Goal: Task Accomplishment & Management: Complete application form

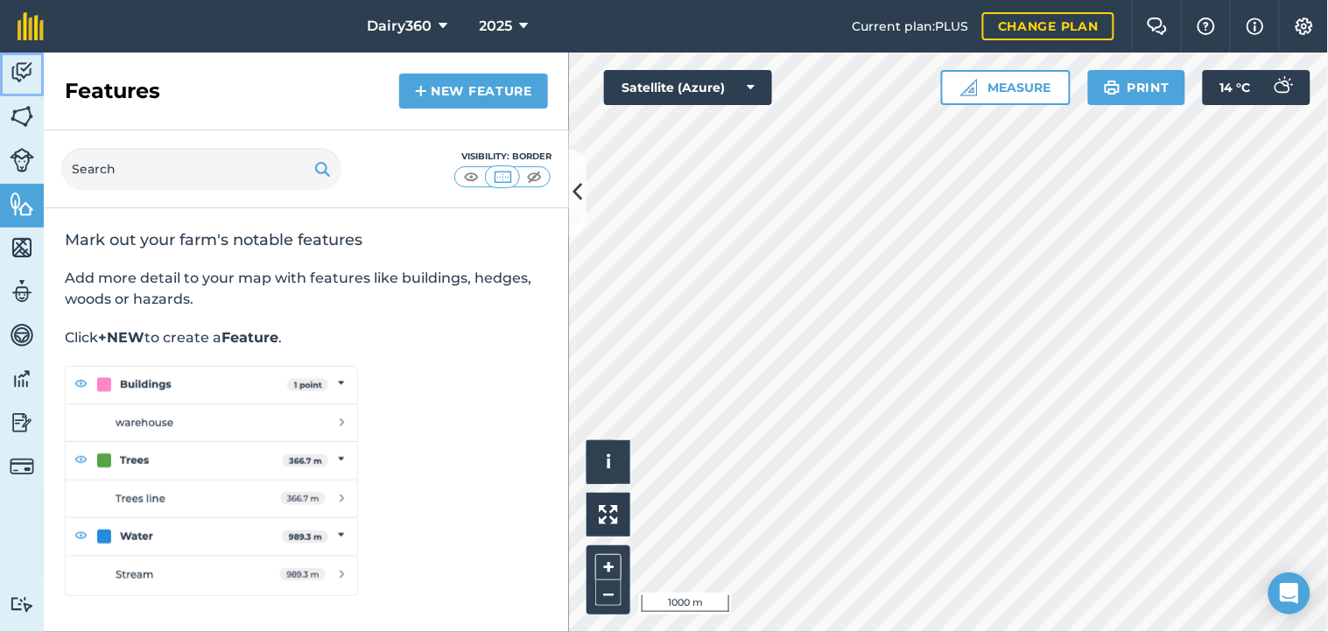
click at [25, 64] on img at bounding box center [22, 73] width 25 height 26
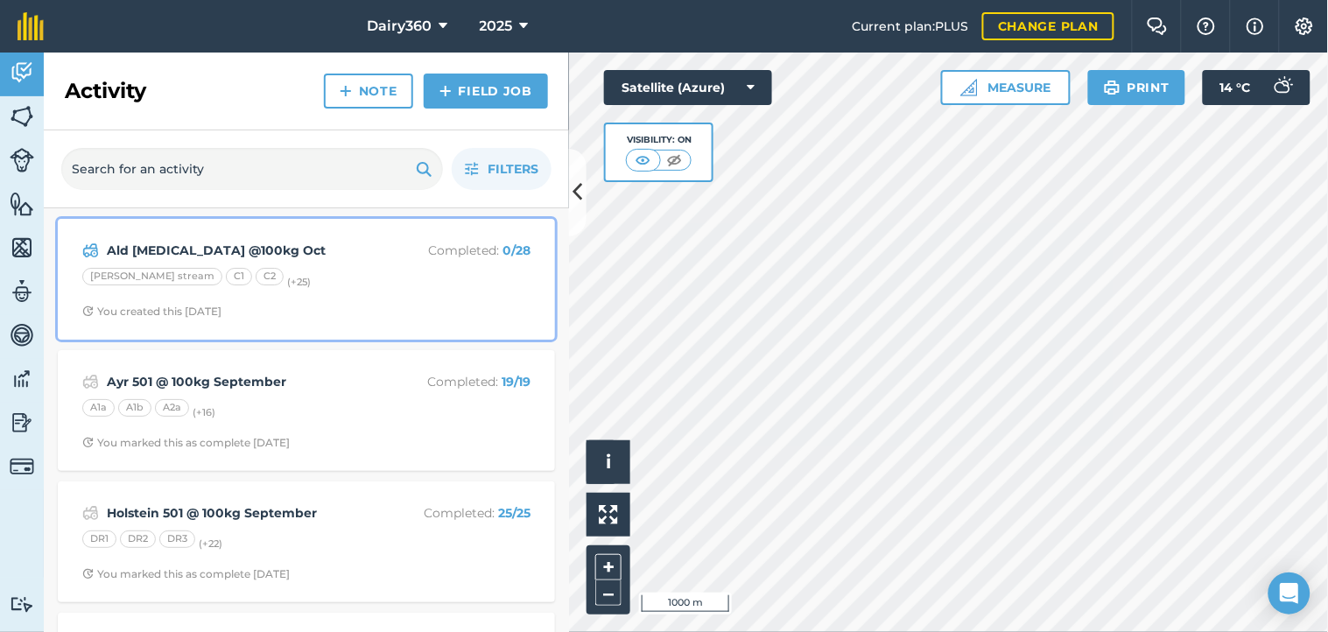
click at [207, 251] on strong "Ald [MEDICAL_DATA] @100kg Oct" at bounding box center [245, 250] width 277 height 19
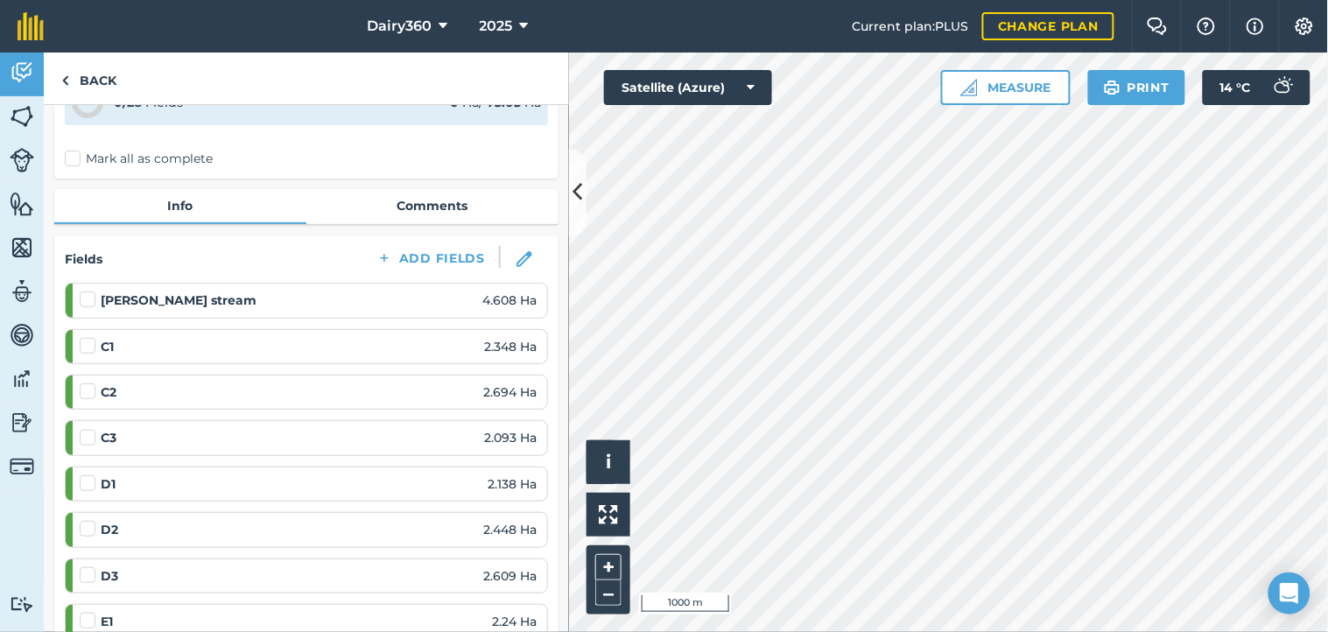
scroll to position [129, 0]
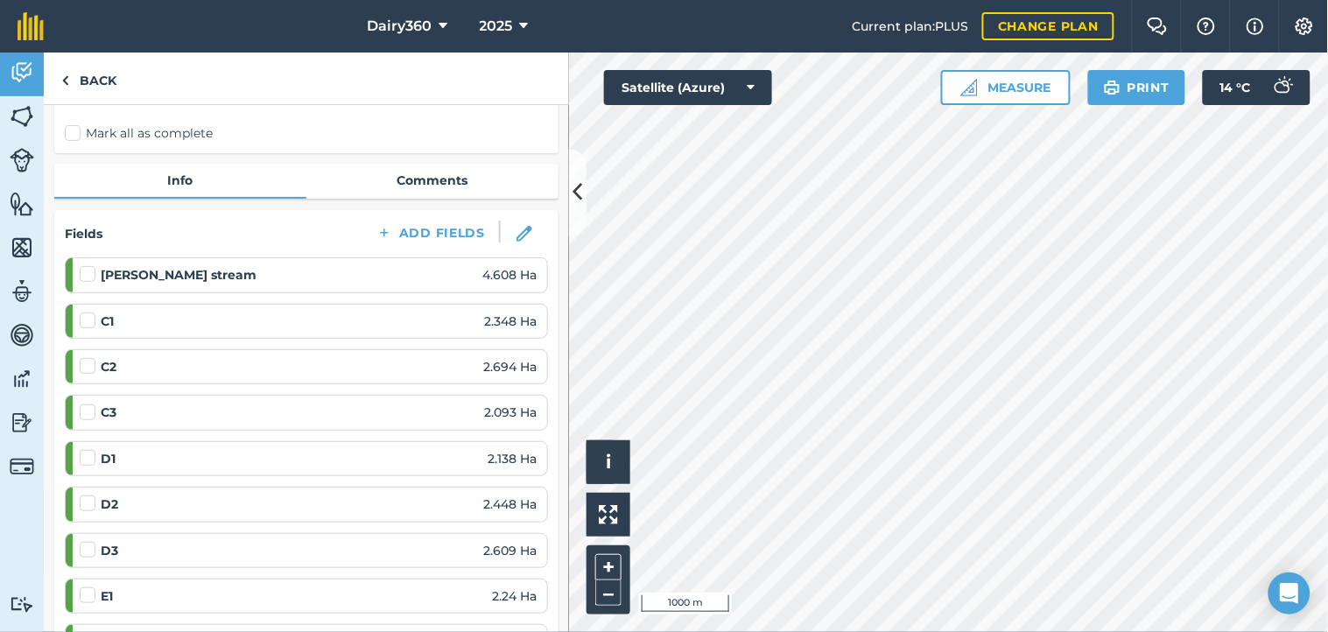
click at [90, 403] on label at bounding box center [90, 403] width 21 height 0
click at [90, 411] on input "checkbox" at bounding box center [85, 408] width 11 height 11
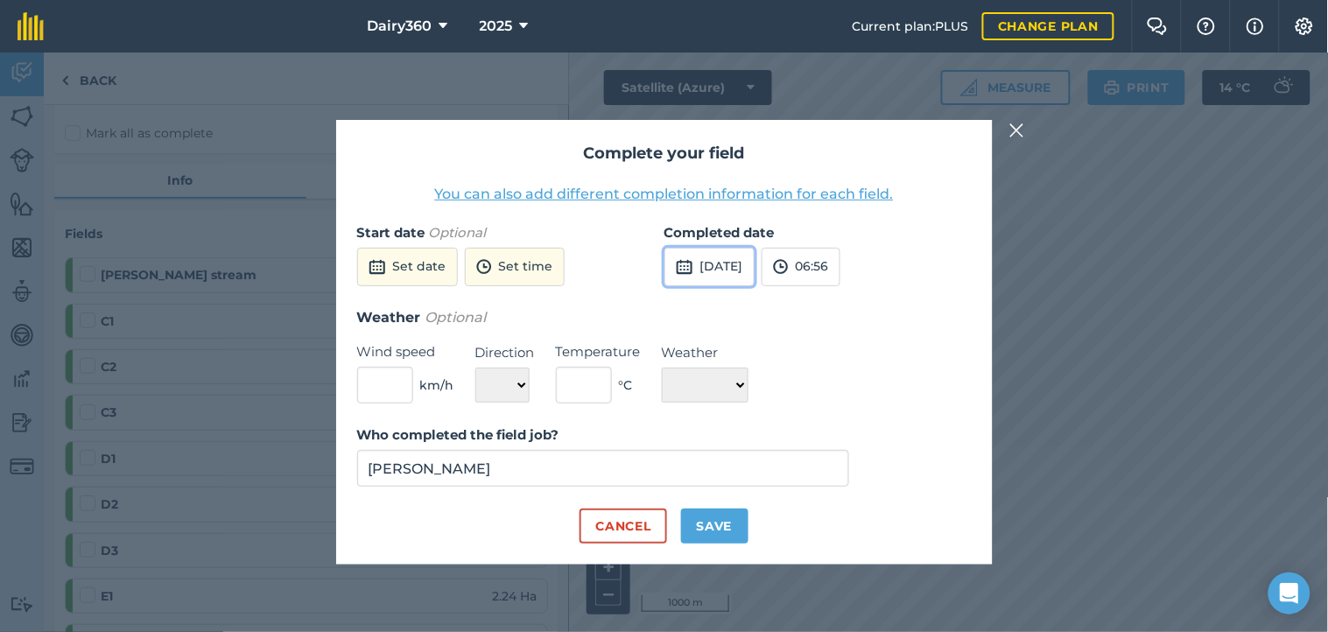
click at [754, 263] on button "[DATE]" at bounding box center [709, 267] width 90 height 39
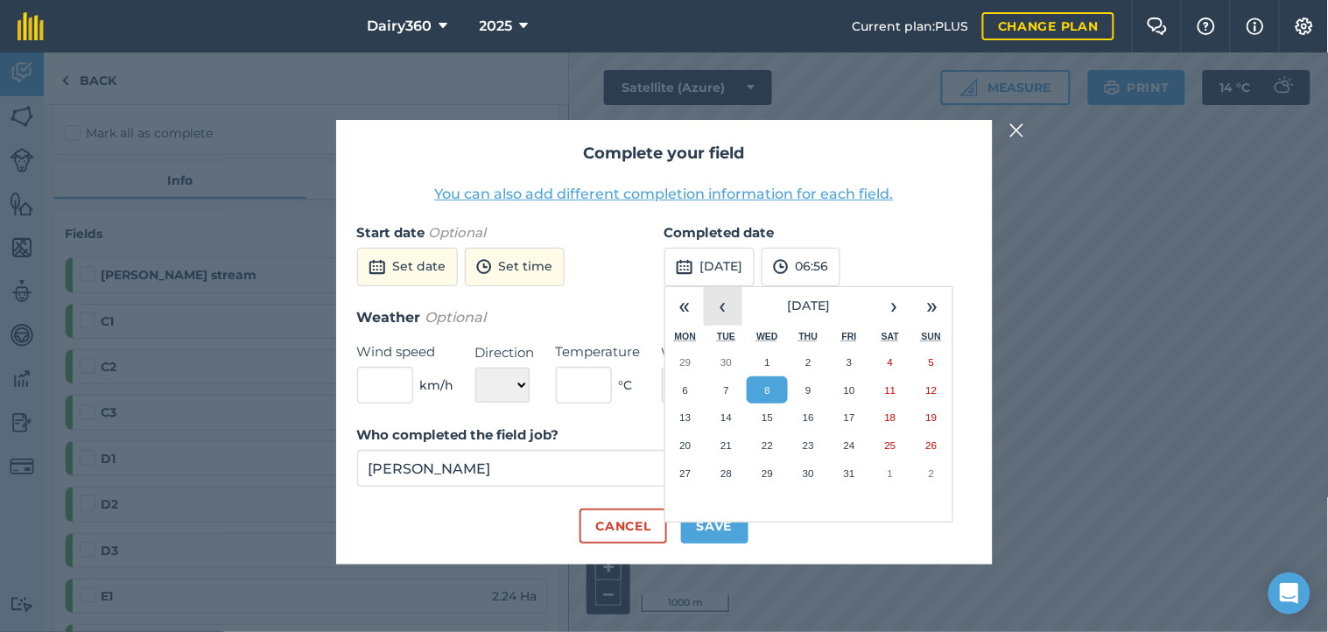
click at [718, 312] on button "‹" at bounding box center [723, 306] width 39 height 39
click at [685, 471] on abbr "29" at bounding box center [684, 472] width 11 height 11
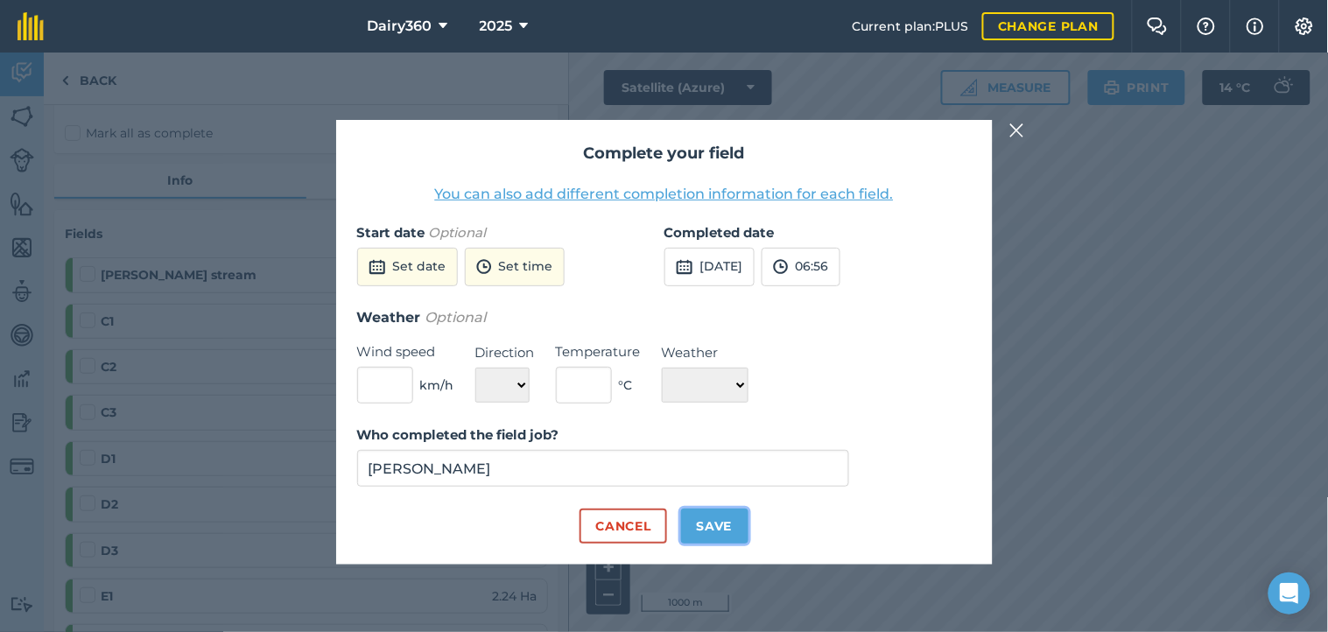
click at [711, 520] on button "Save" at bounding box center [714, 525] width 67 height 35
checkbox input "true"
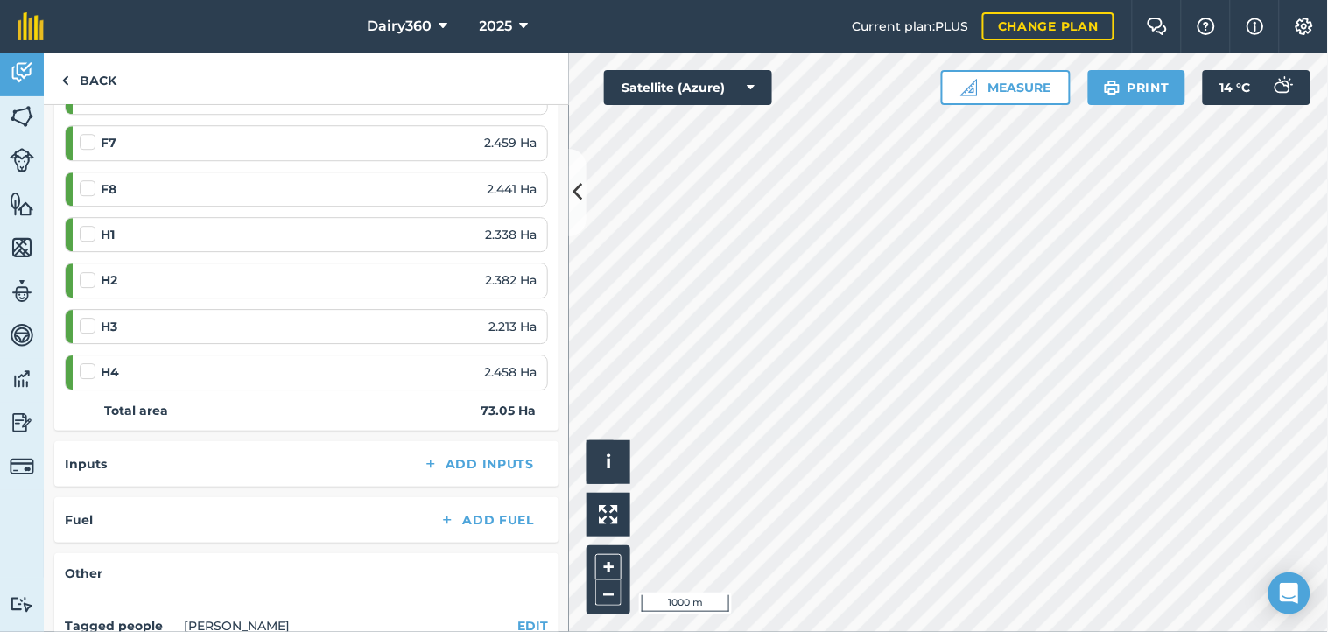
scroll to position [1167, 0]
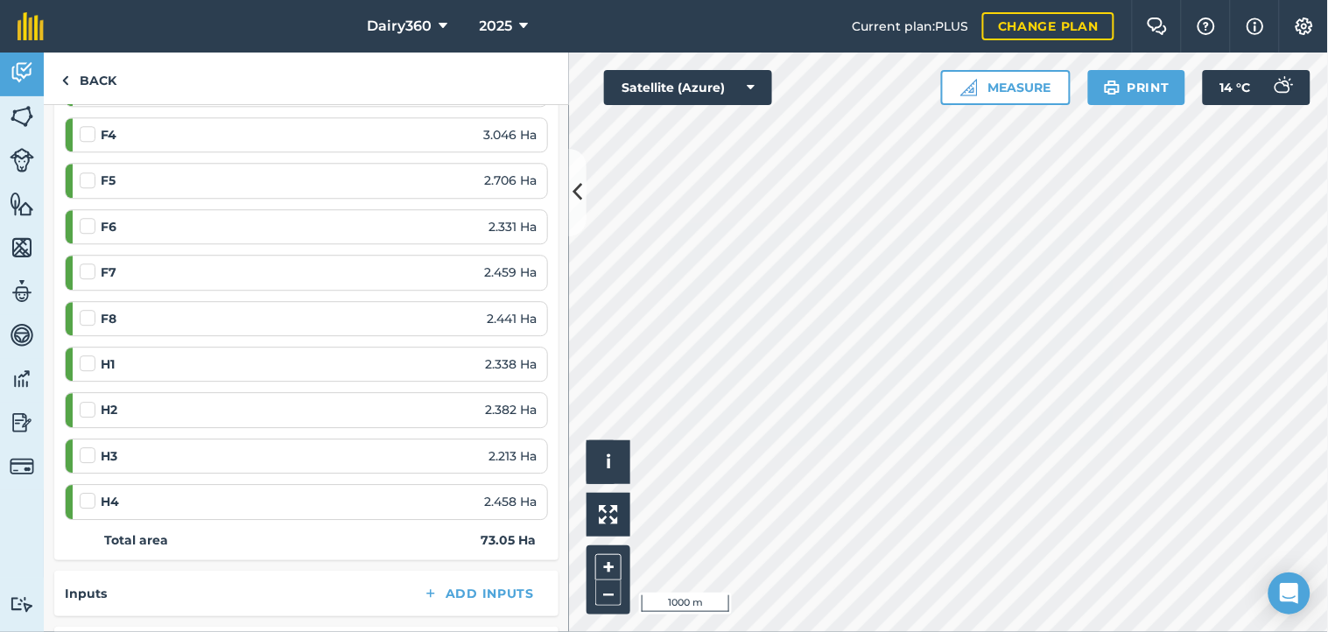
click at [88, 354] on label at bounding box center [90, 354] width 21 height 0
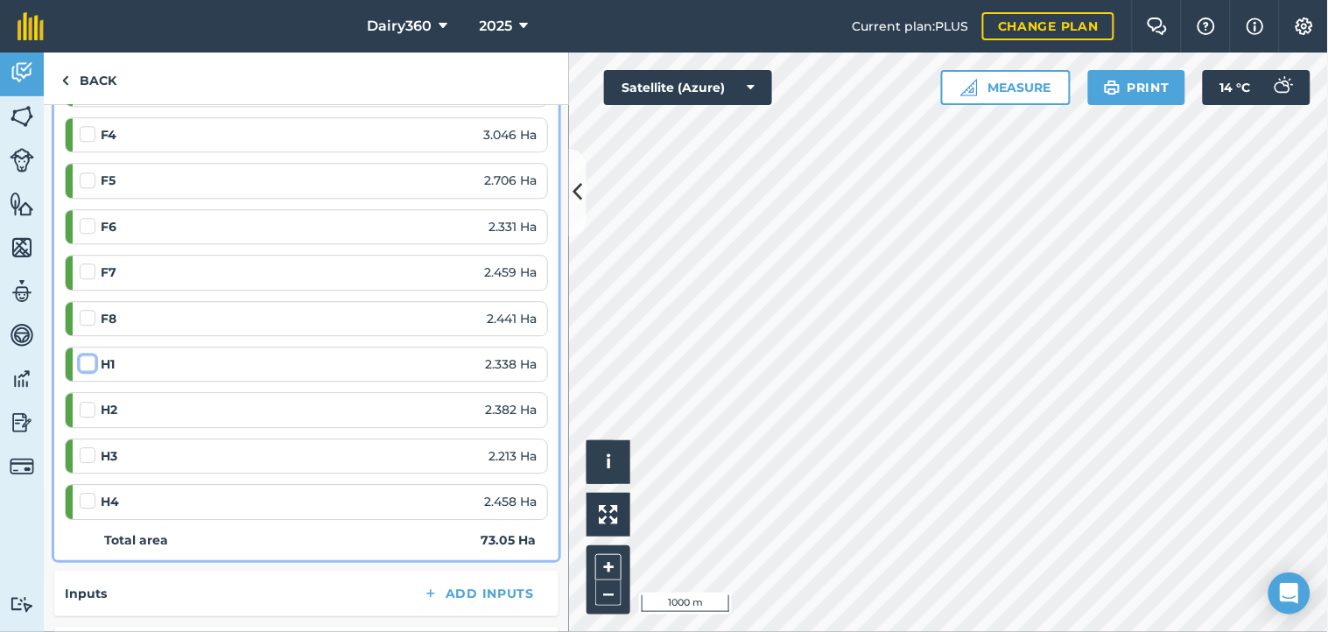
click at [88, 364] on input "checkbox" at bounding box center [85, 359] width 11 height 11
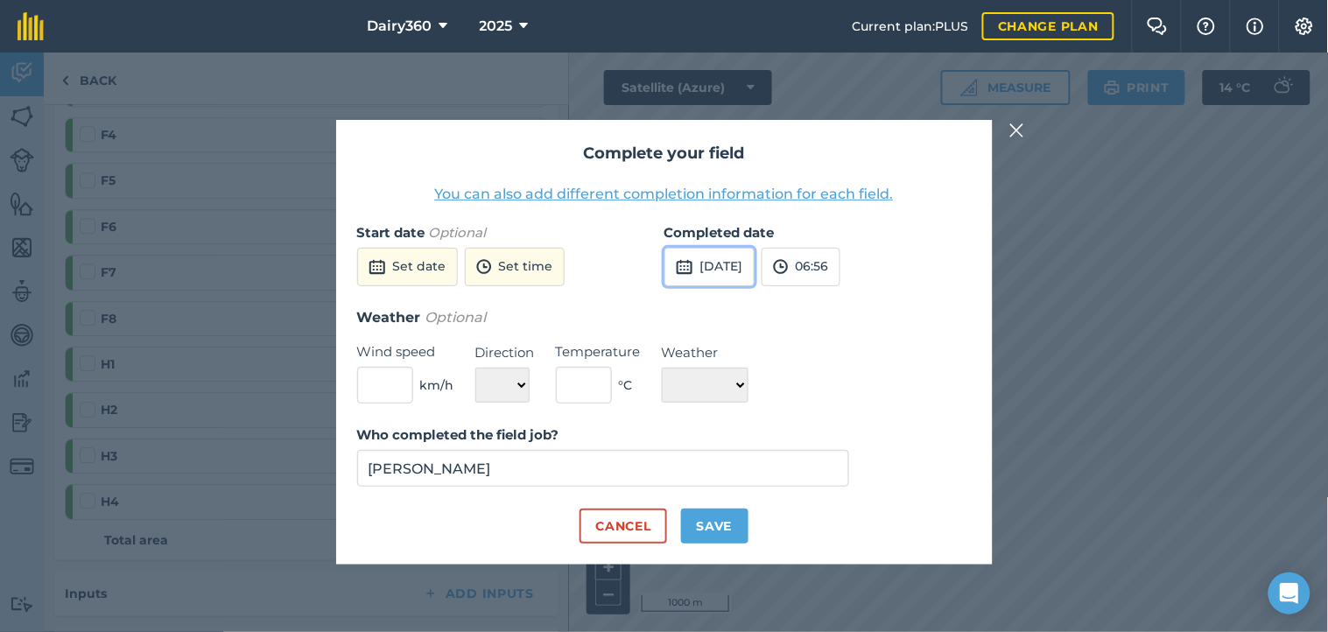
click at [725, 271] on button "[DATE]" at bounding box center [709, 267] width 90 height 39
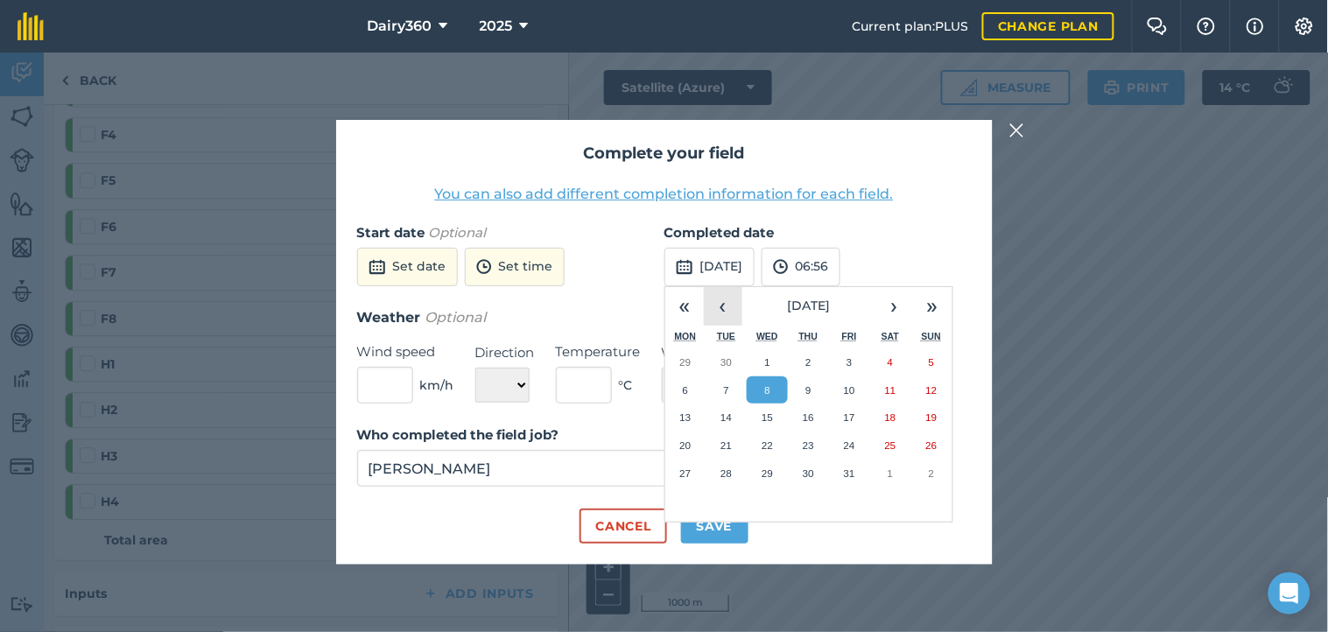
click at [729, 311] on button "‹" at bounding box center [723, 306] width 39 height 39
click at [683, 467] on abbr "29" at bounding box center [684, 472] width 11 height 11
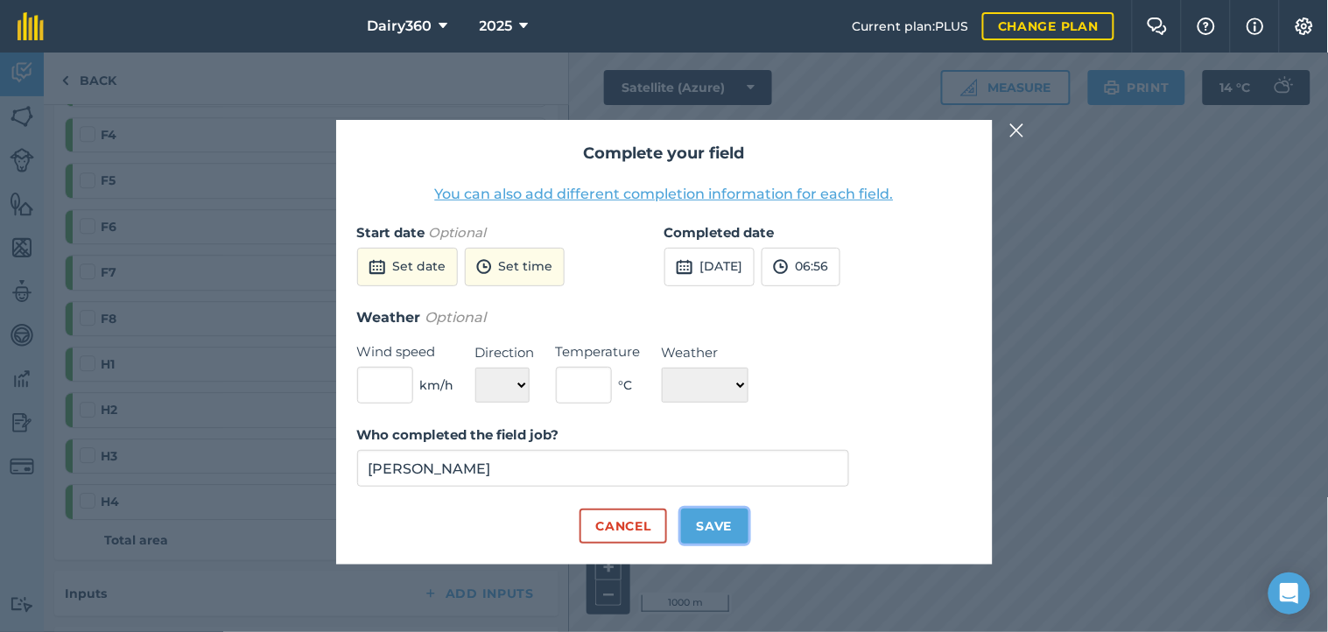
click at [723, 520] on button "Save" at bounding box center [714, 525] width 67 height 35
checkbox input "true"
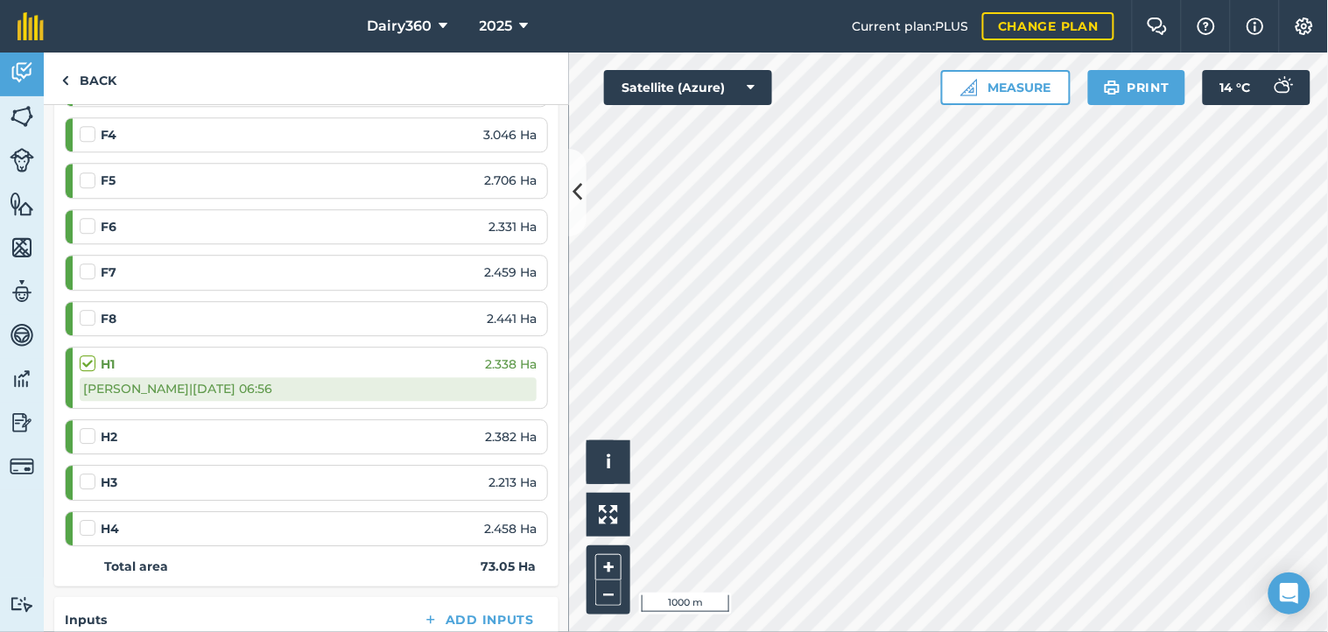
click at [91, 427] on label at bounding box center [90, 427] width 21 height 0
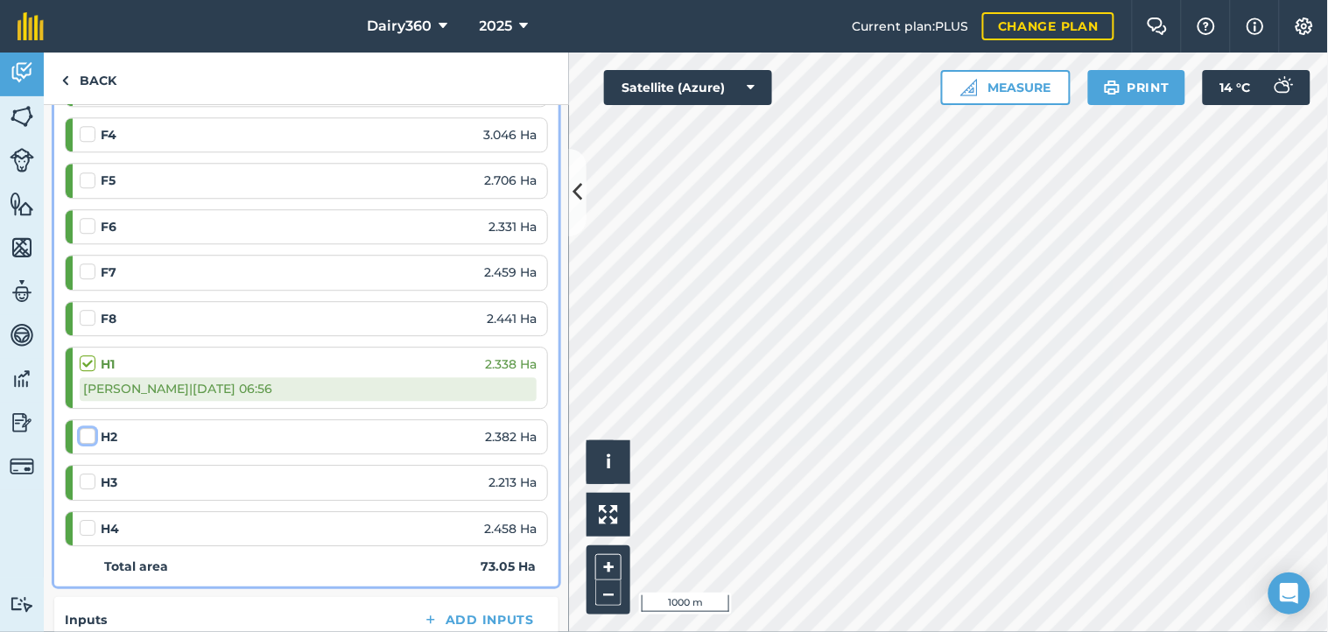
click at [91, 435] on input "checkbox" at bounding box center [85, 432] width 11 height 11
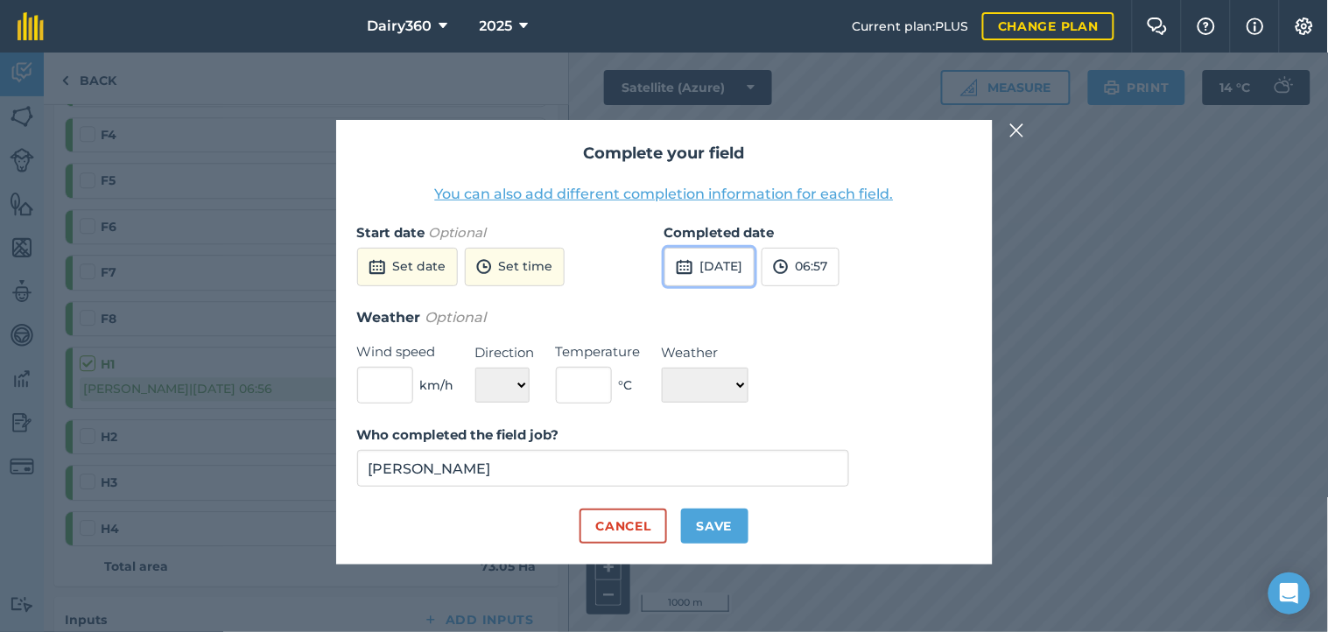
click at [754, 274] on button "[DATE]" at bounding box center [709, 267] width 90 height 39
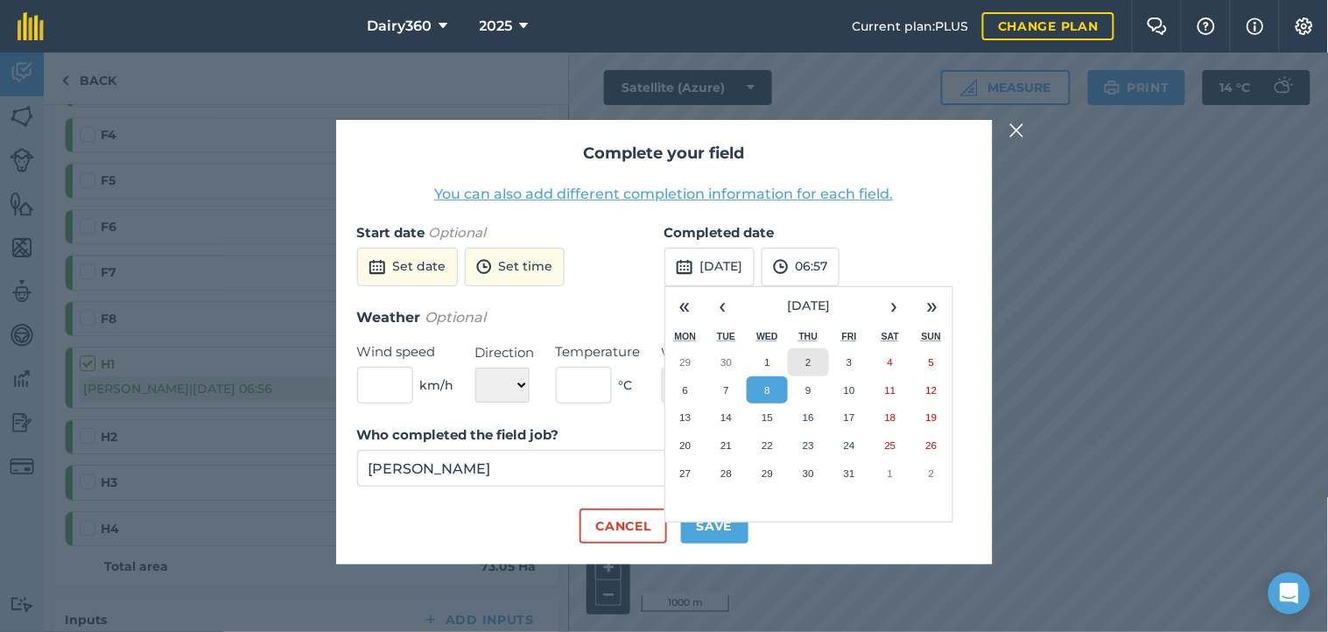
click at [801, 363] on button "2" at bounding box center [808, 362] width 41 height 28
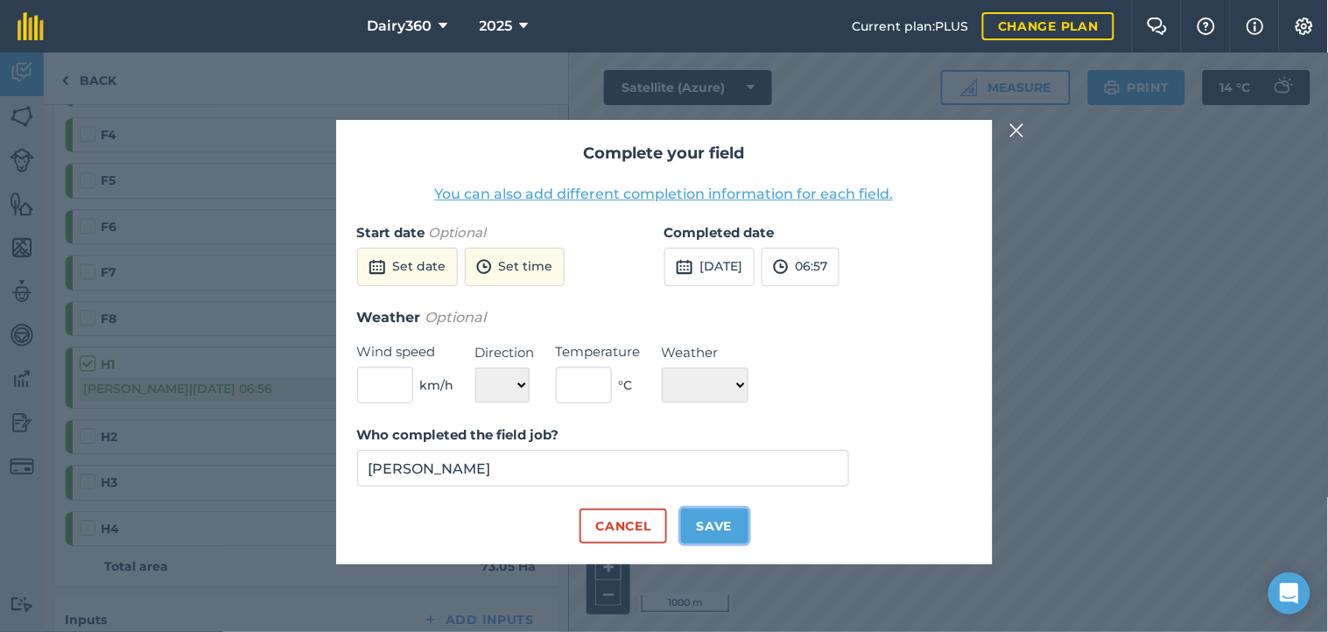
click at [724, 519] on button "Save" at bounding box center [714, 525] width 67 height 35
checkbox input "true"
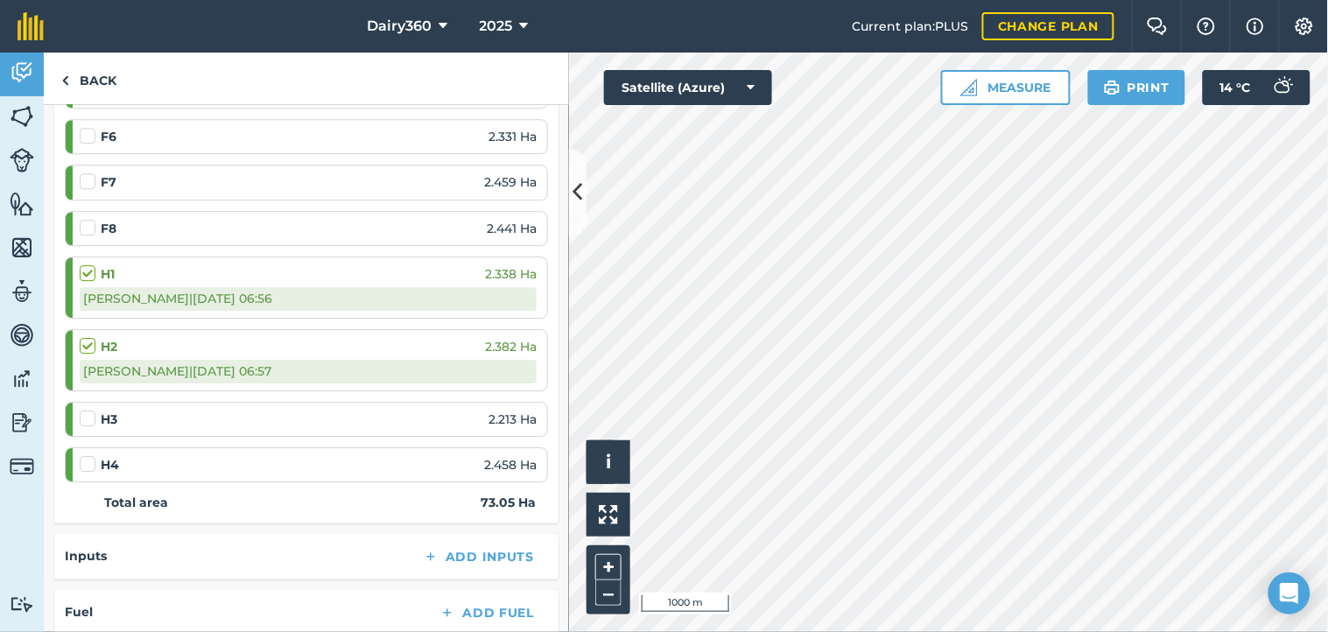
scroll to position [1296, 0]
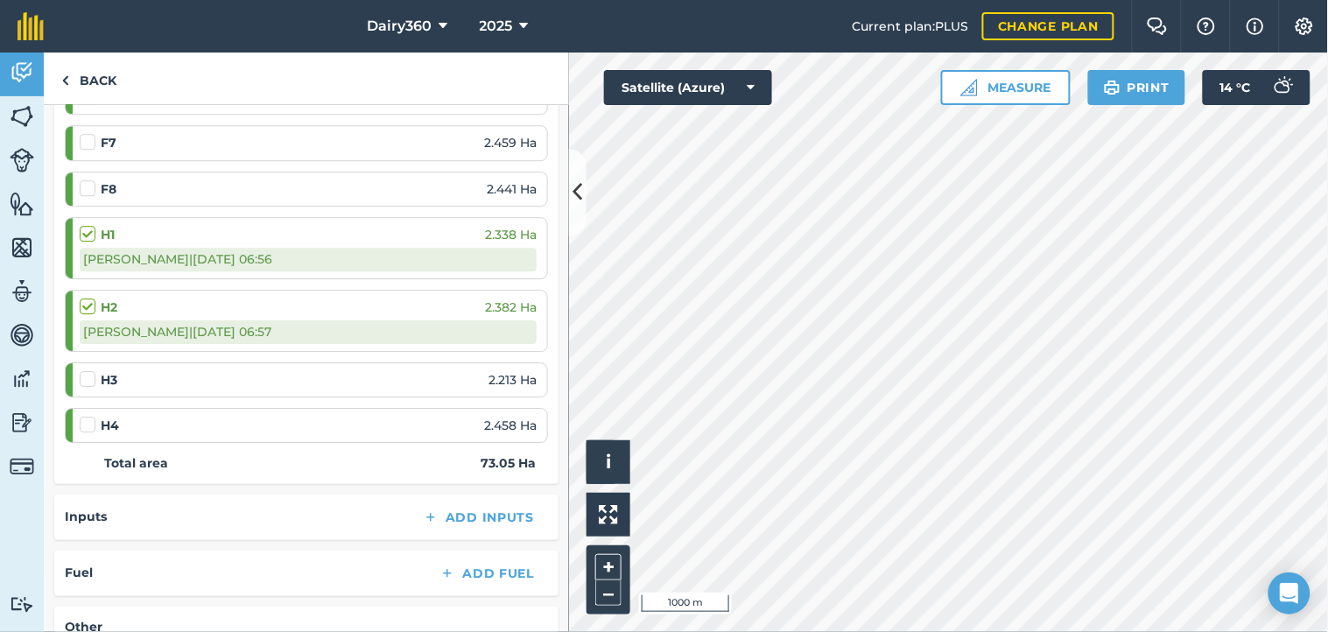
click at [86, 416] on label at bounding box center [90, 416] width 21 height 0
click at [86, 423] on input "checkbox" at bounding box center [85, 421] width 11 height 11
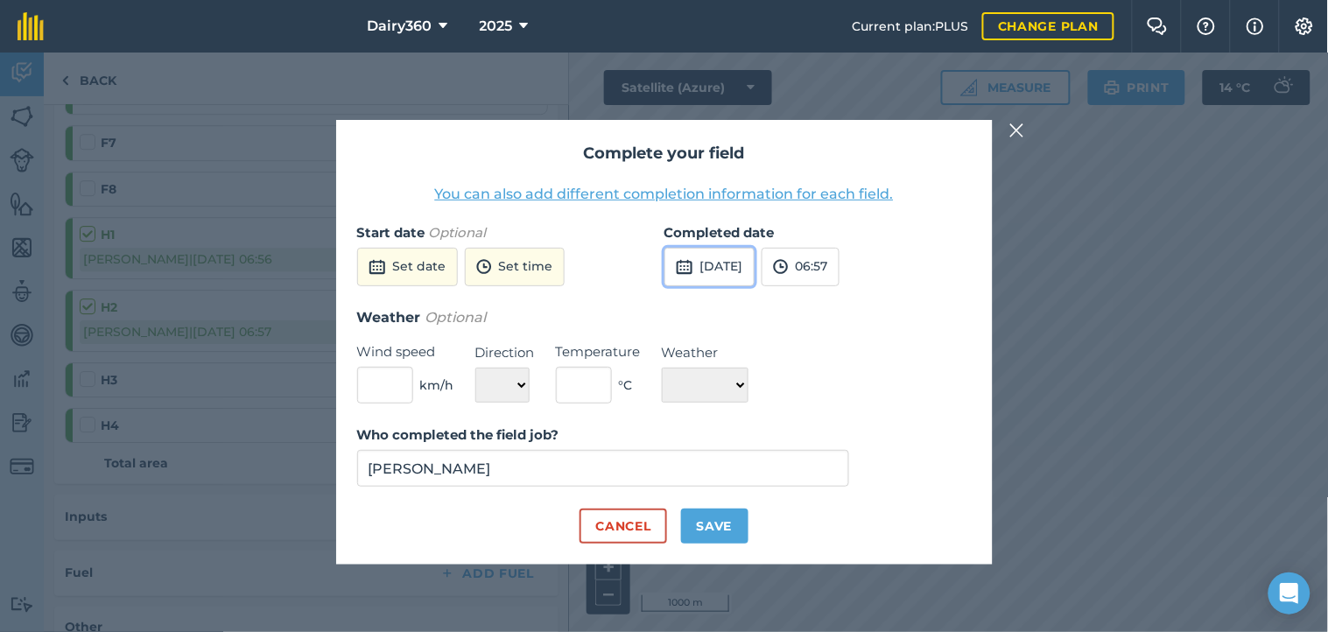
click at [742, 265] on button "[DATE]" at bounding box center [709, 267] width 90 height 39
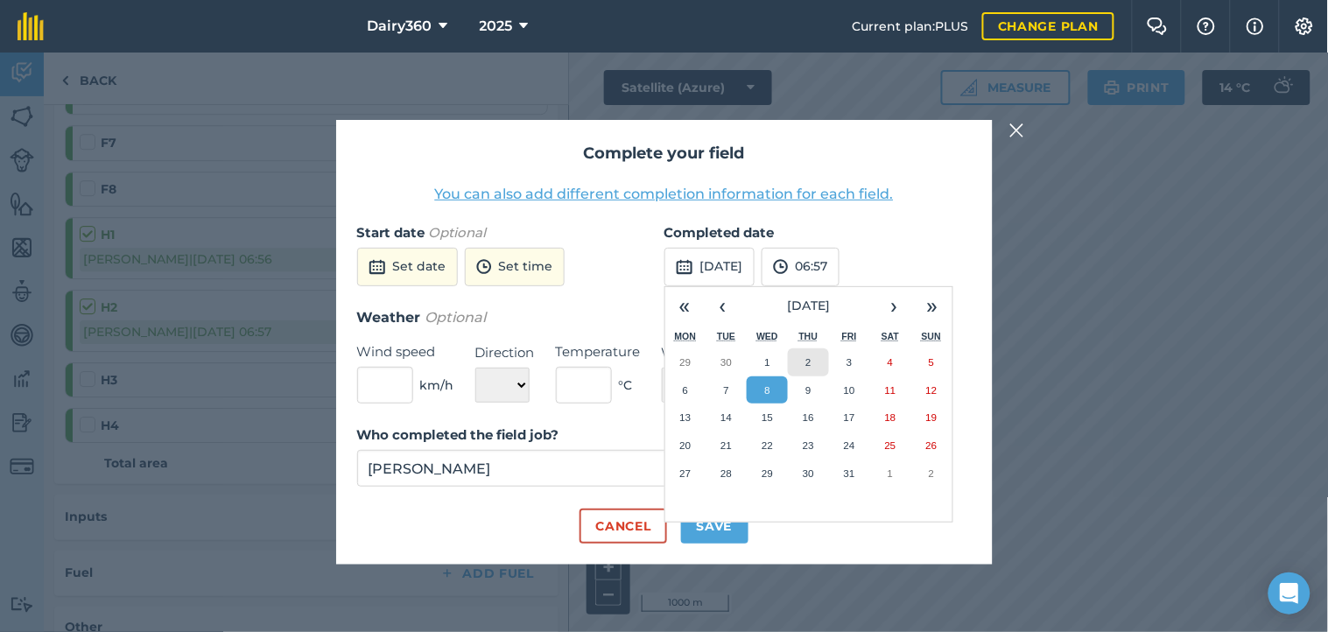
click at [810, 366] on abbr "2" at bounding box center [807, 361] width 5 height 11
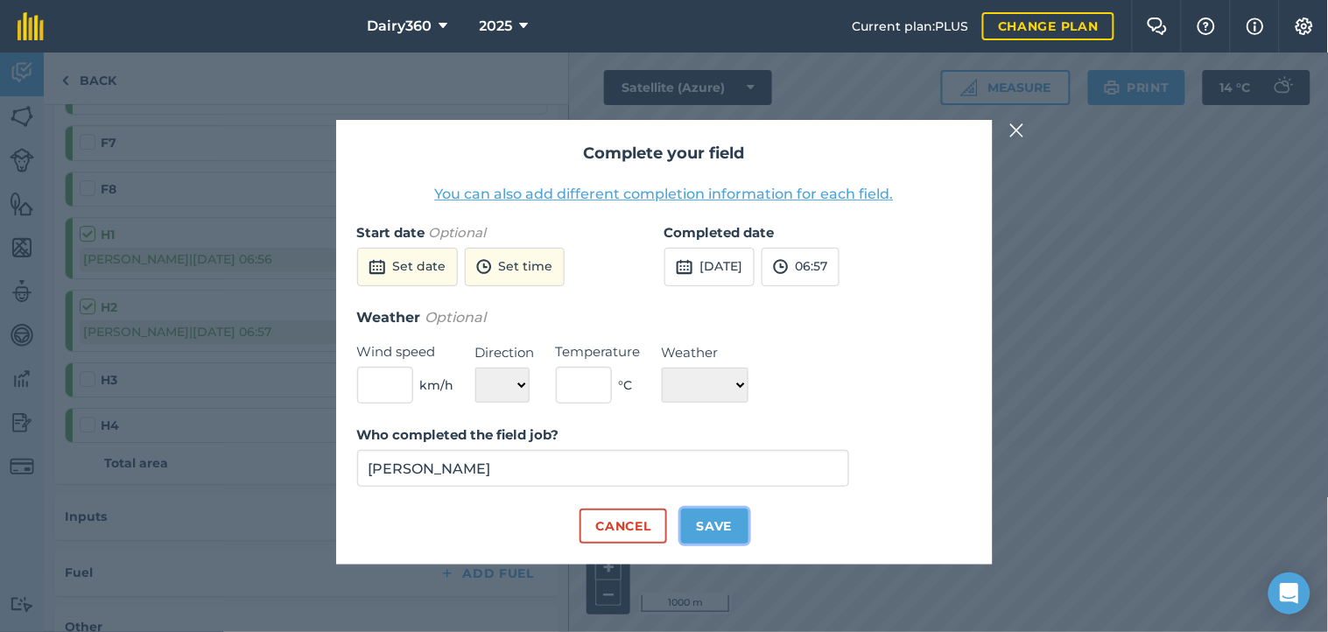
click at [720, 518] on button "Save" at bounding box center [714, 525] width 67 height 35
checkbox input "true"
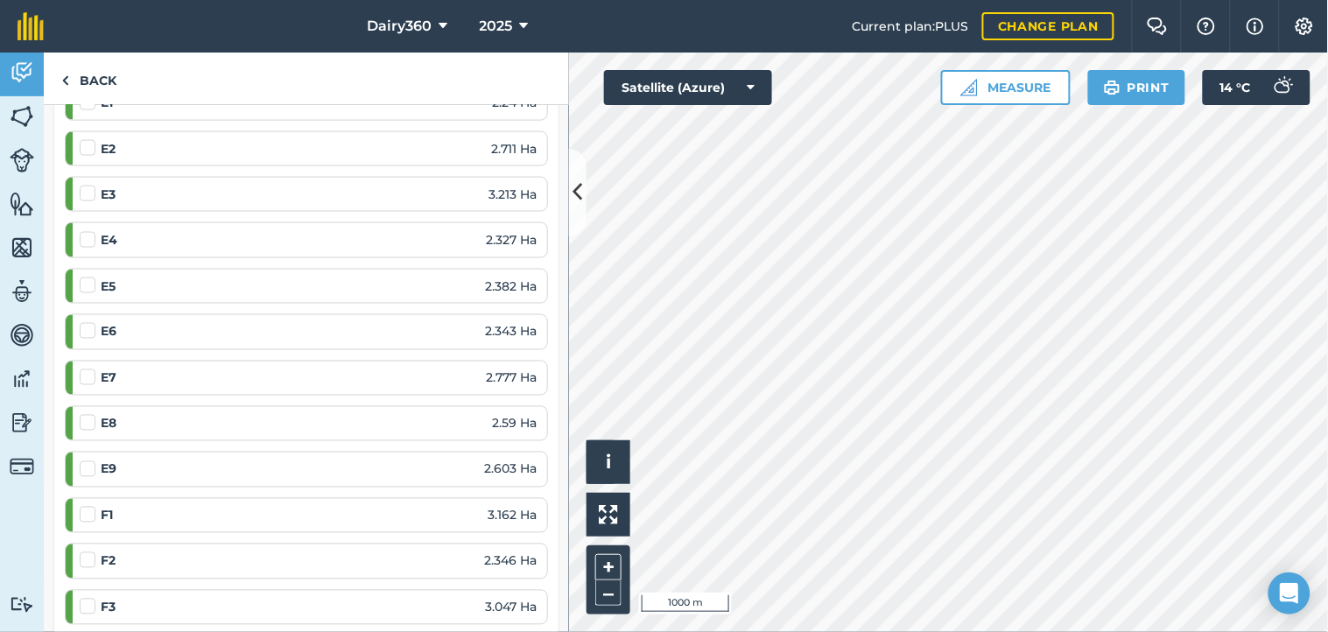
scroll to position [777, 0]
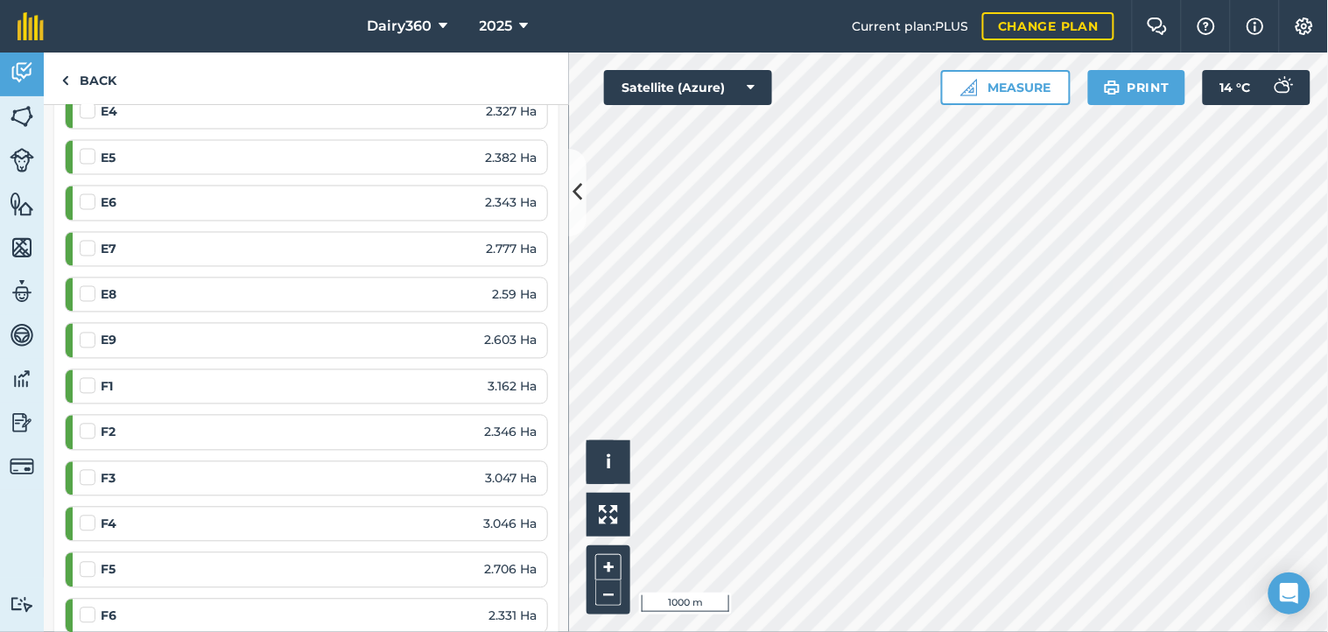
click at [90, 377] on label at bounding box center [90, 377] width 21 height 0
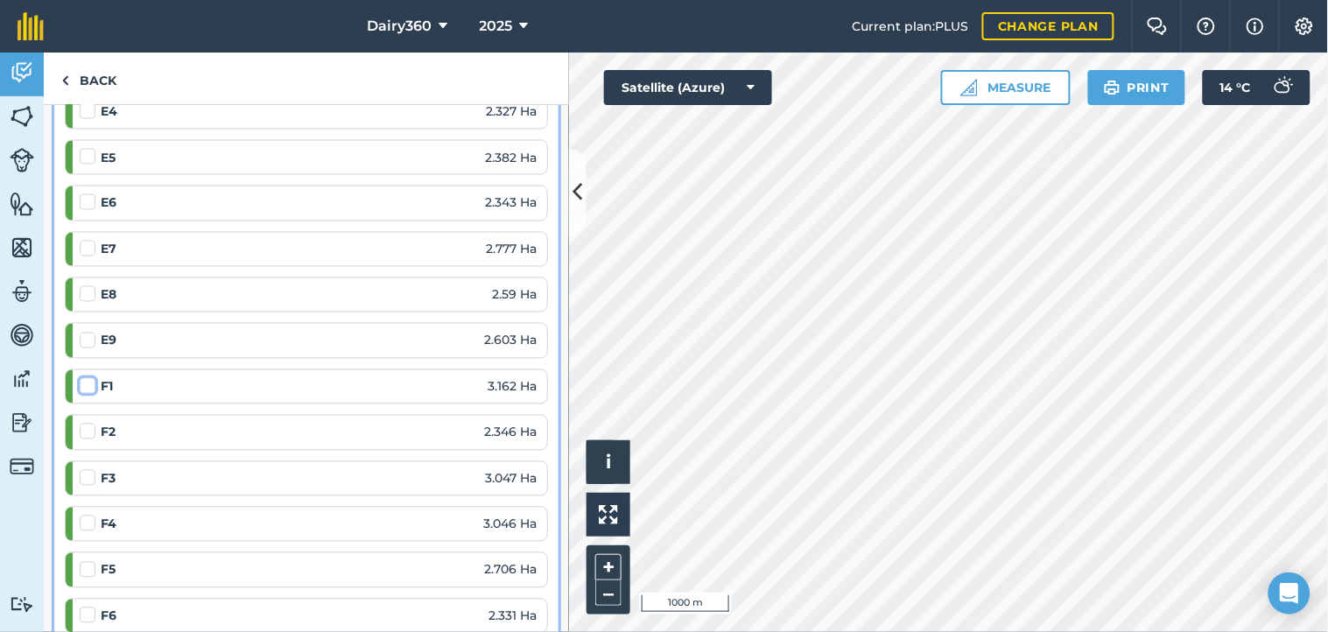
click at [90, 385] on input "checkbox" at bounding box center [85, 382] width 11 height 11
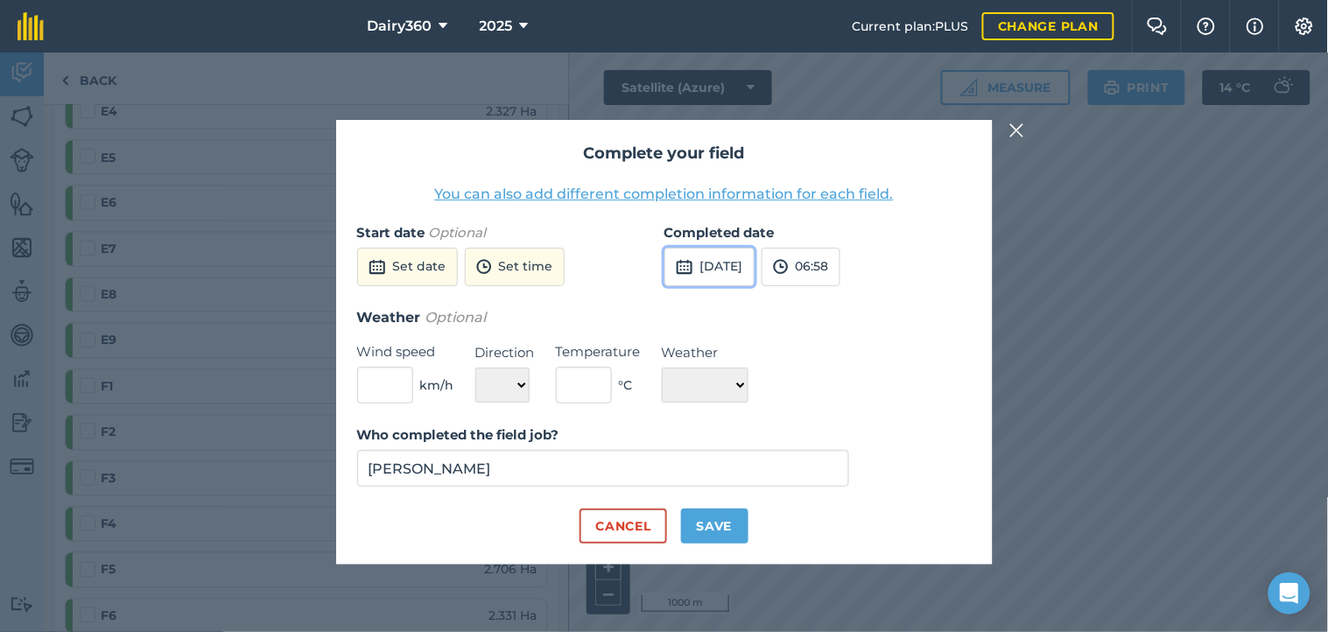
click at [731, 272] on button "[DATE]" at bounding box center [709, 267] width 90 height 39
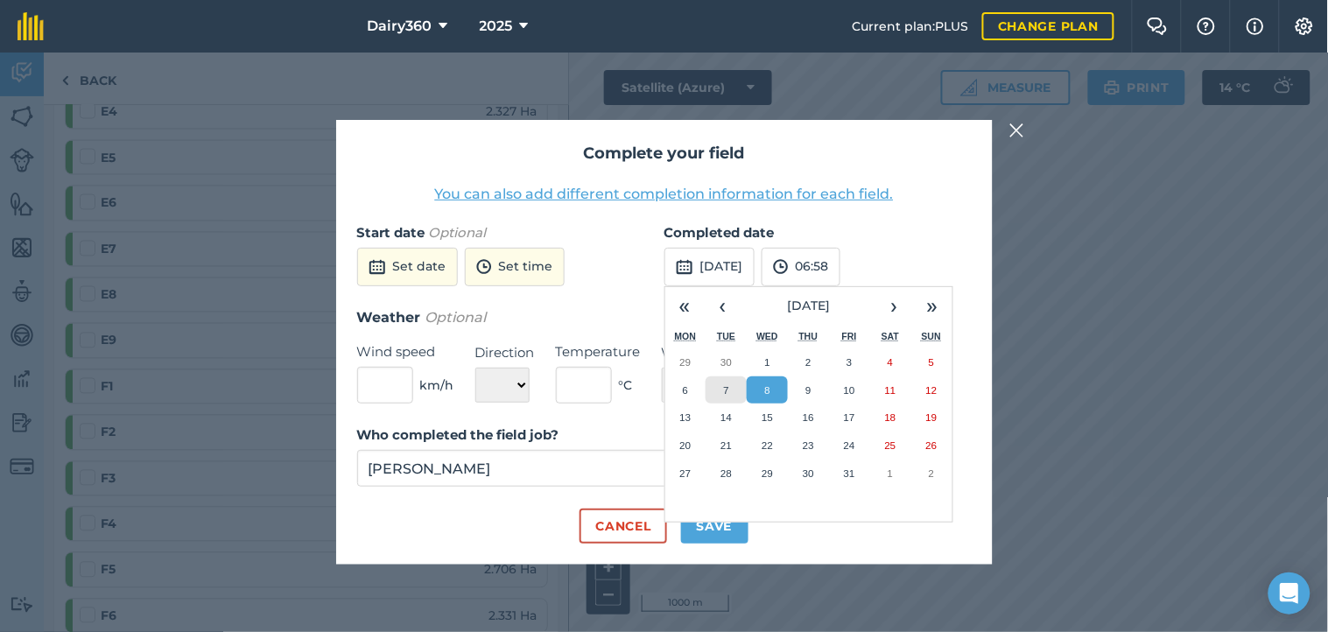
click at [721, 394] on button "7" at bounding box center [725, 390] width 41 height 28
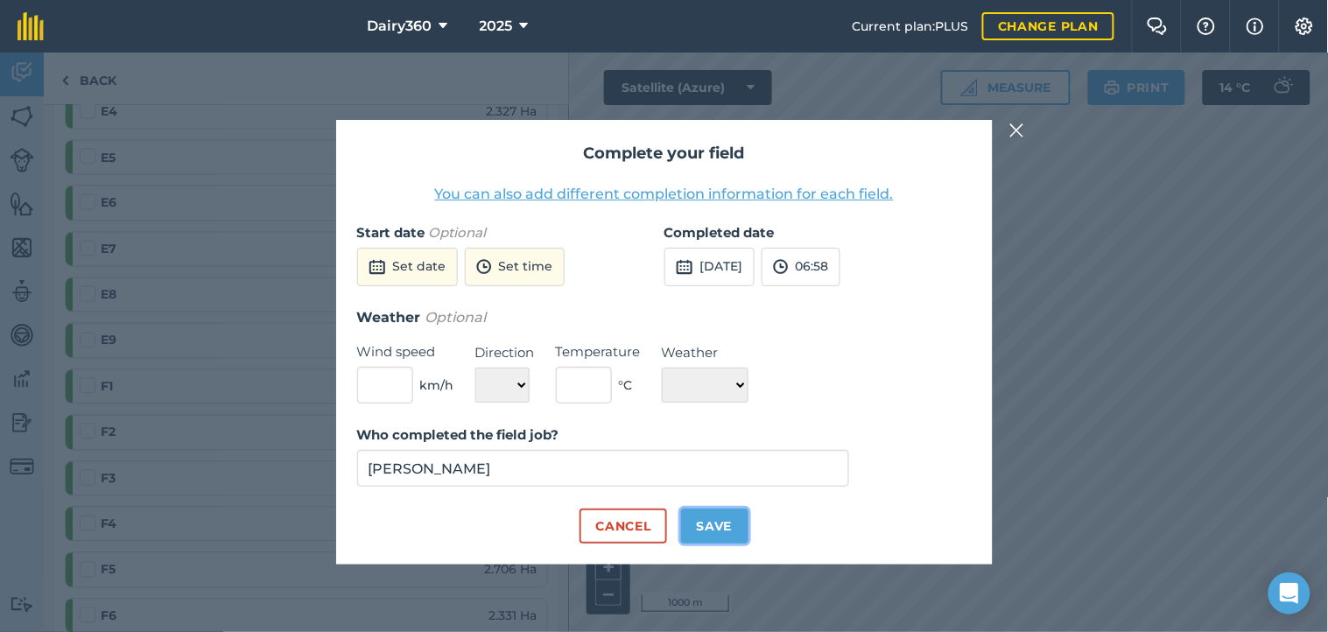
click at [713, 530] on button "Save" at bounding box center [714, 525] width 67 height 35
checkbox input "true"
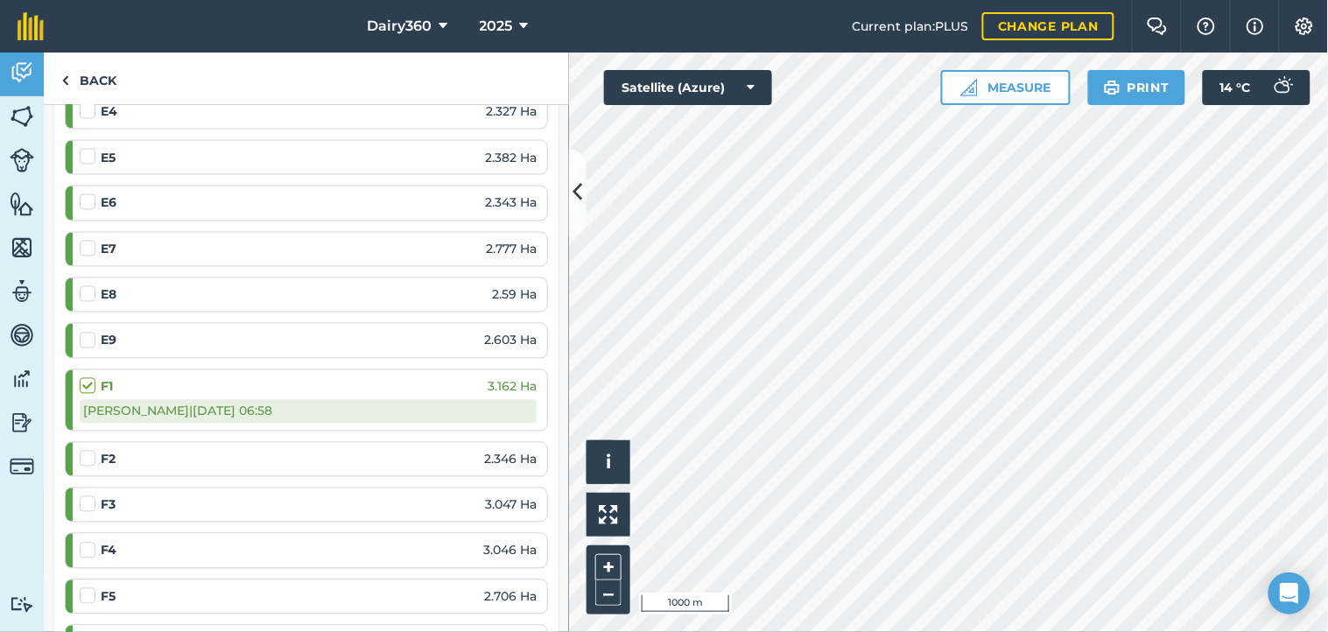
click at [88, 450] on label at bounding box center [90, 450] width 21 height 0
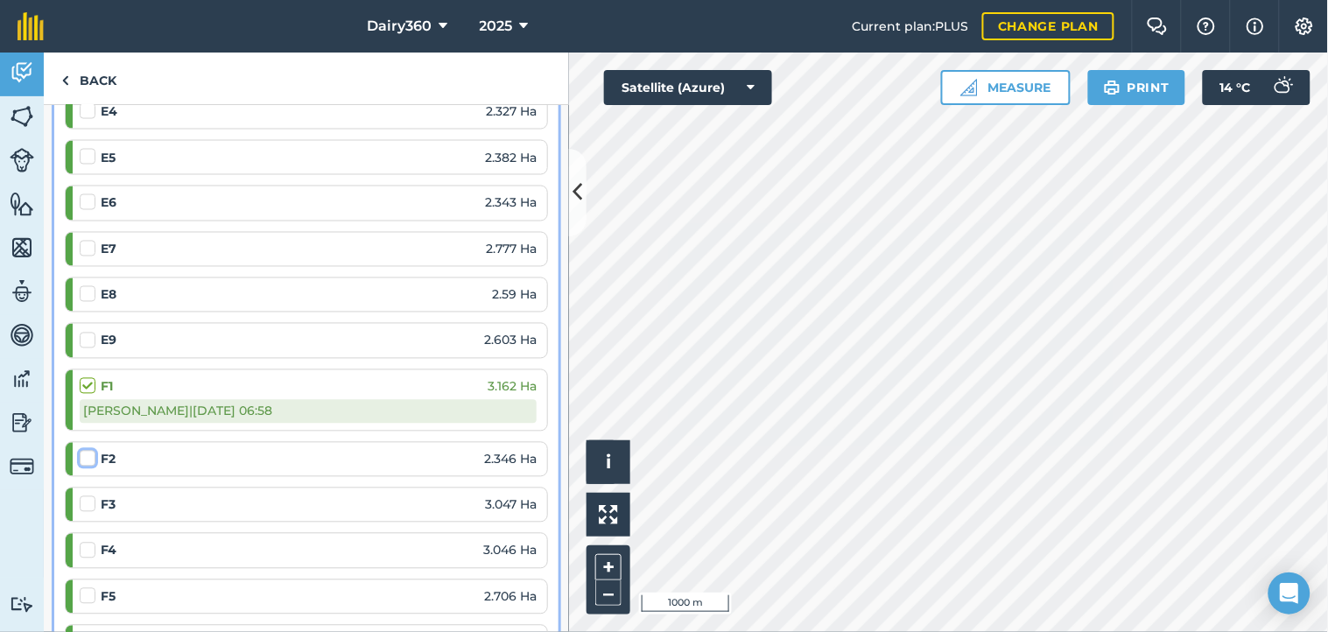
click at [88, 461] on input "checkbox" at bounding box center [85, 455] width 11 height 11
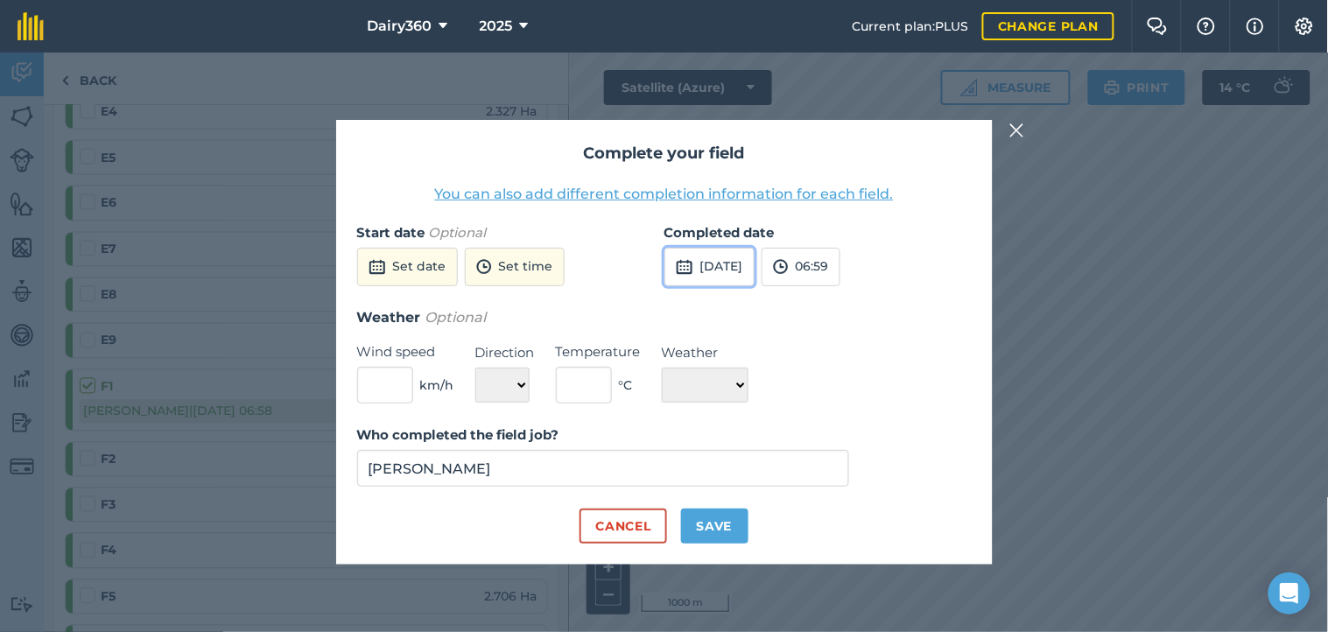
click at [733, 263] on button "[DATE]" at bounding box center [709, 267] width 90 height 39
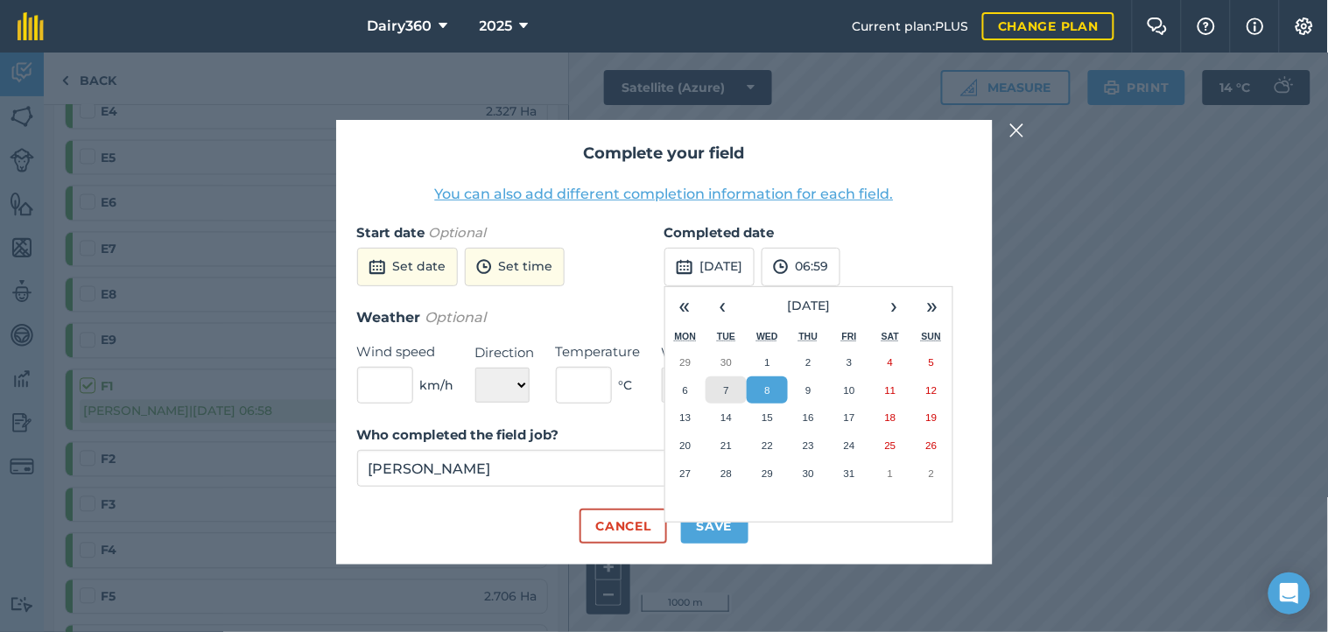
click at [725, 385] on abbr "7" at bounding box center [726, 389] width 5 height 11
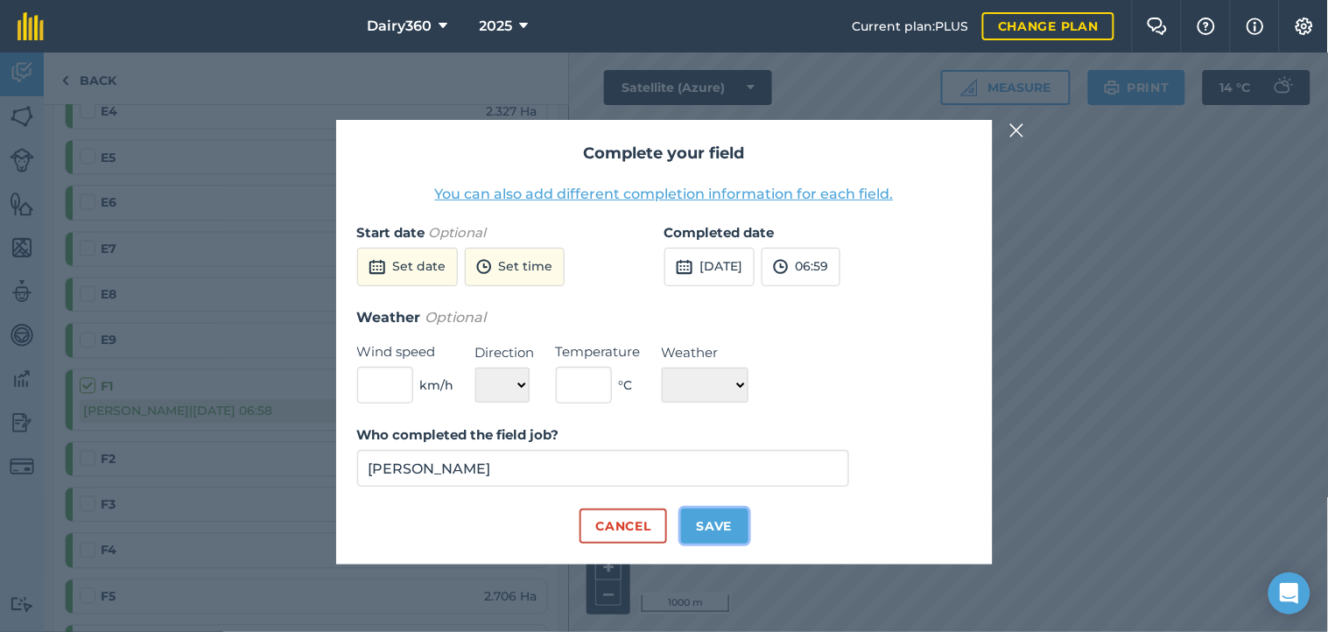
click at [718, 521] on button "Save" at bounding box center [714, 525] width 67 height 35
checkbox input "true"
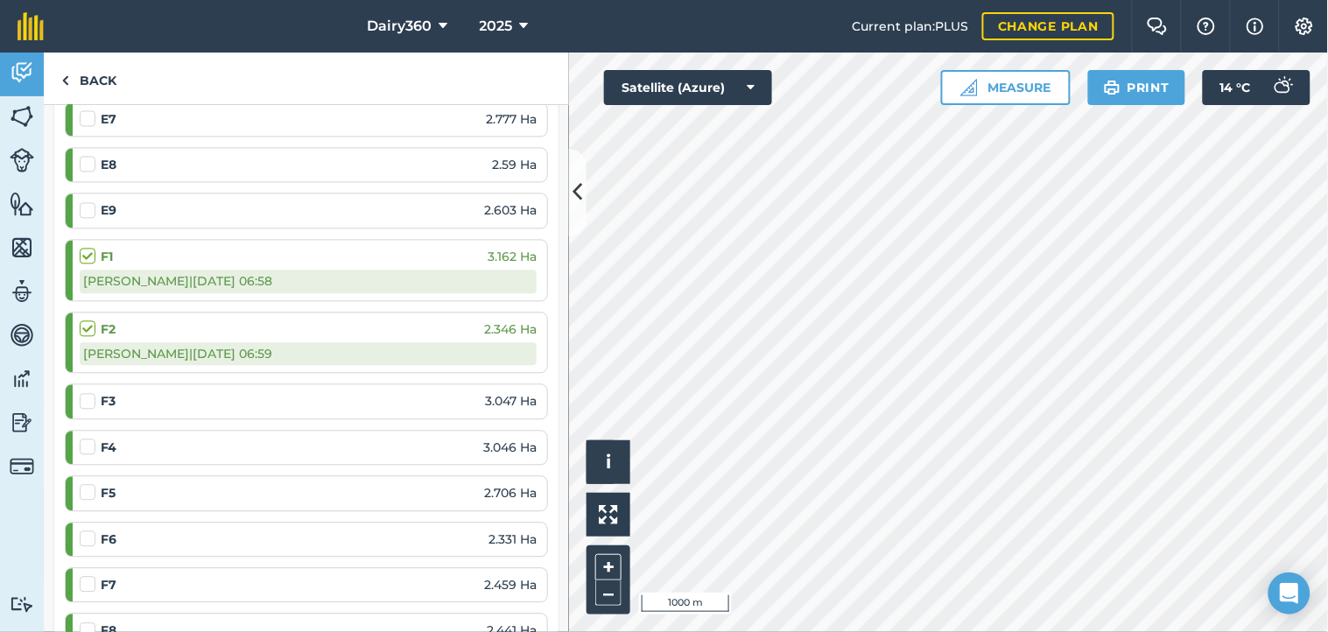
scroll to position [1037, 0]
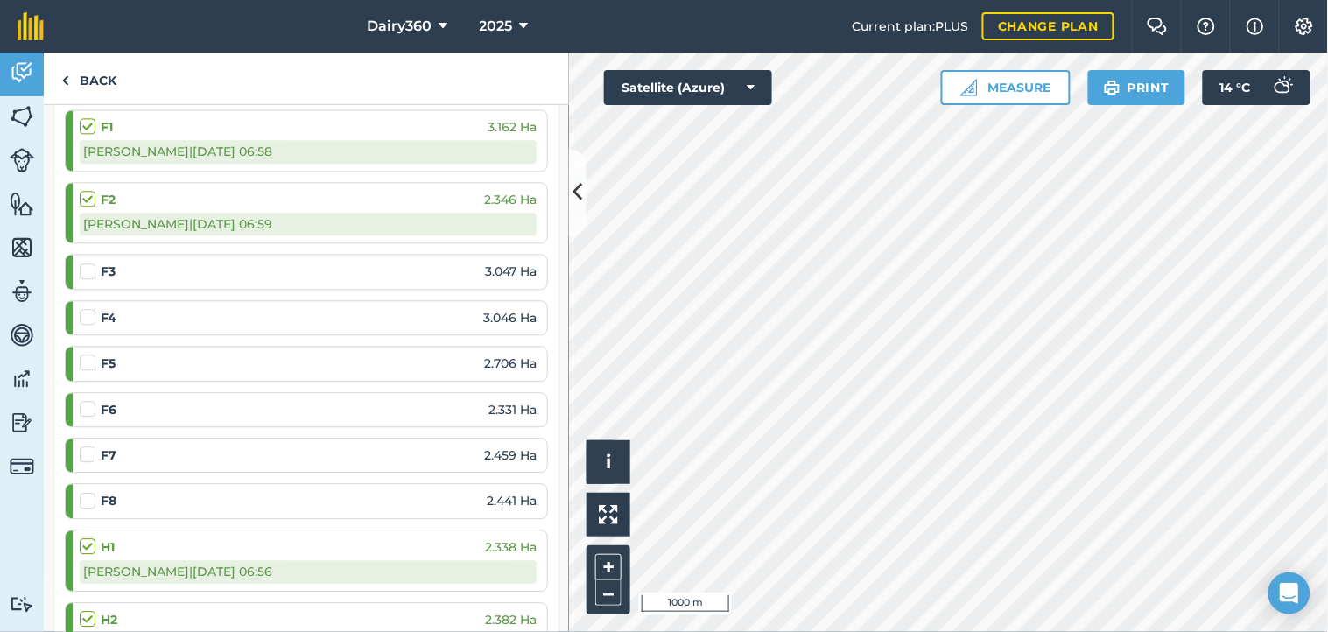
click at [85, 400] on label at bounding box center [90, 400] width 21 height 0
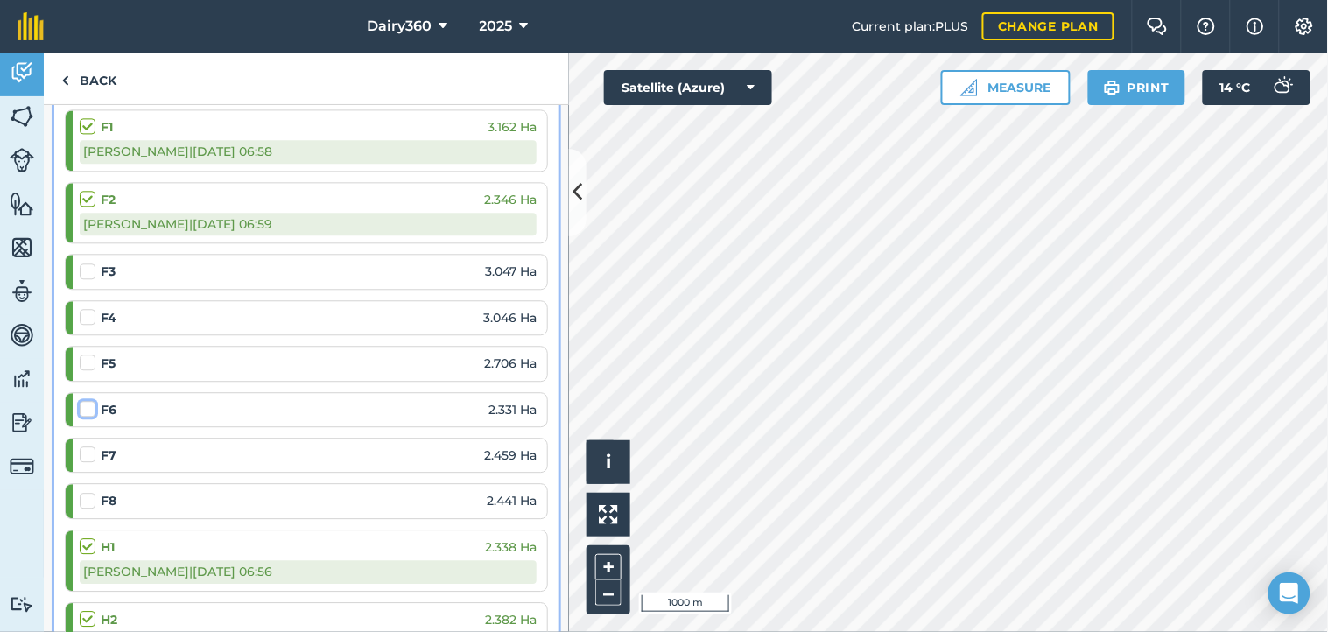
click at [85, 411] on input "checkbox" at bounding box center [85, 405] width 11 height 11
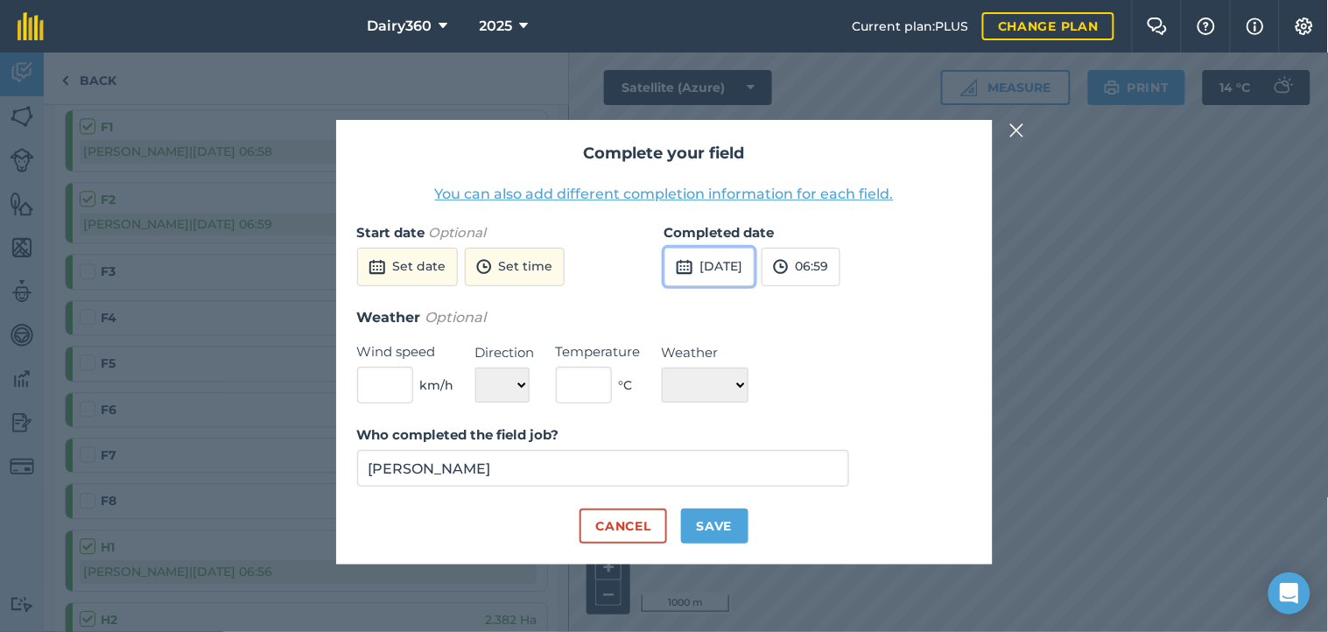
click at [725, 256] on button "[DATE]" at bounding box center [709, 267] width 90 height 39
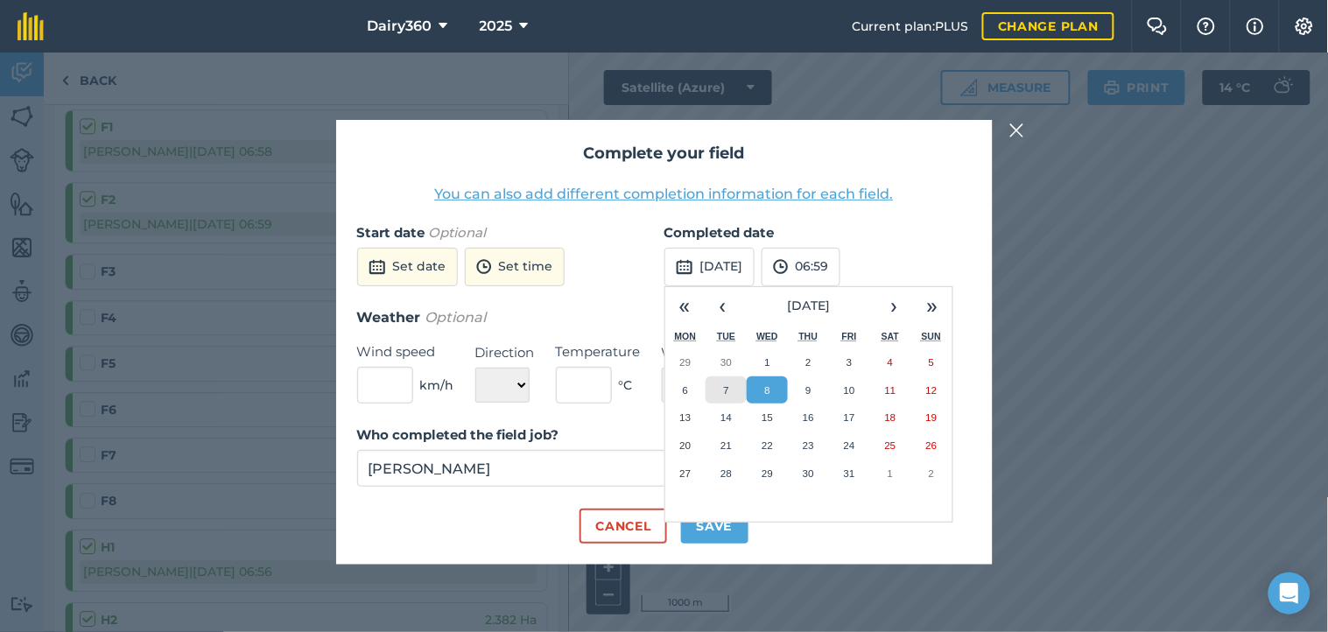
click at [728, 391] on abbr "7" at bounding box center [726, 389] width 5 height 11
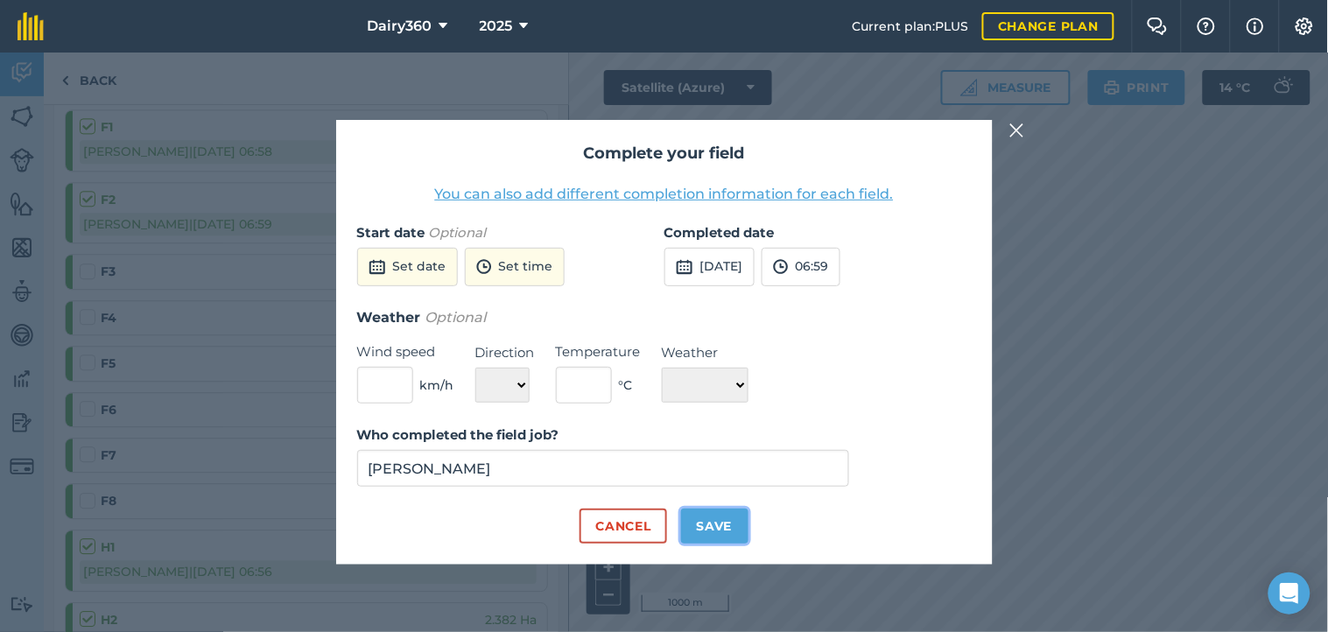
click at [709, 519] on button "Save" at bounding box center [714, 525] width 67 height 35
checkbox input "true"
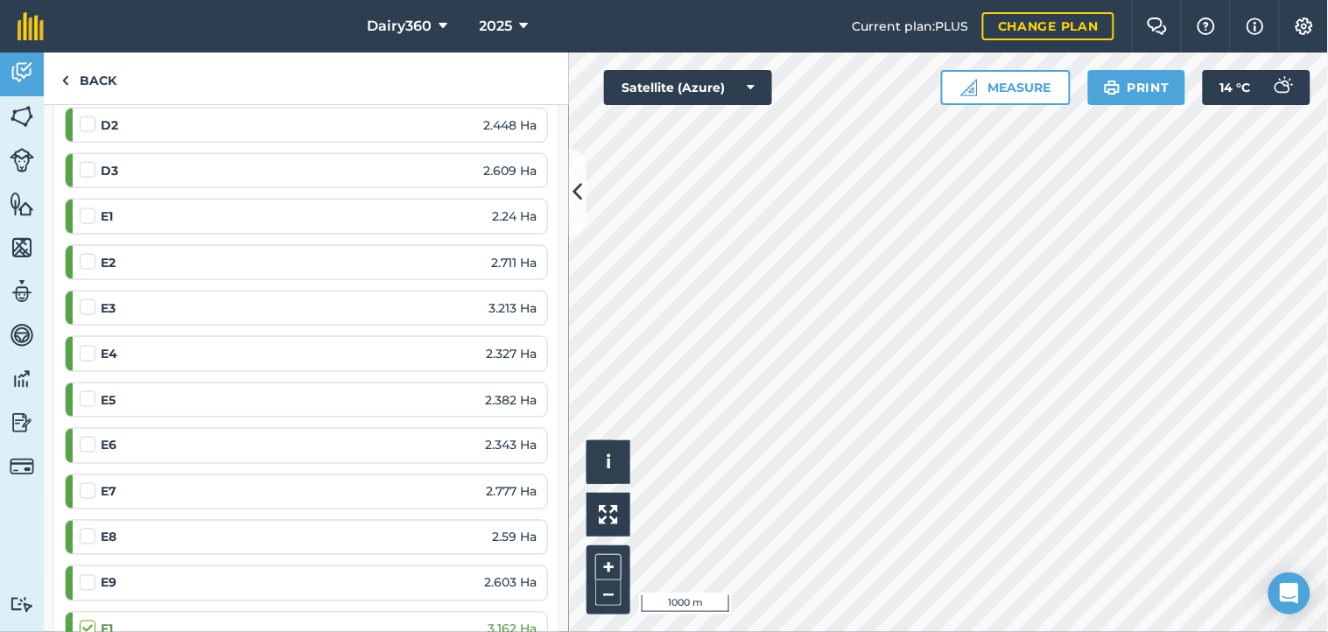
scroll to position [518, 0]
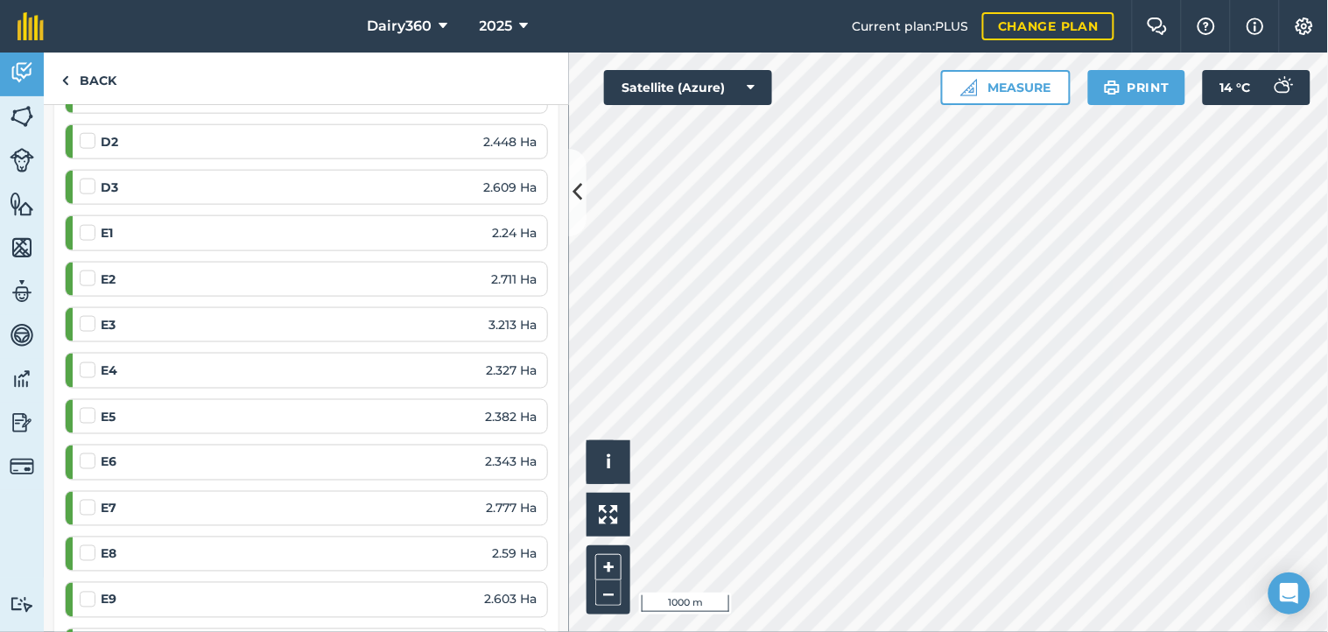
click at [85, 224] on label at bounding box center [90, 224] width 21 height 0
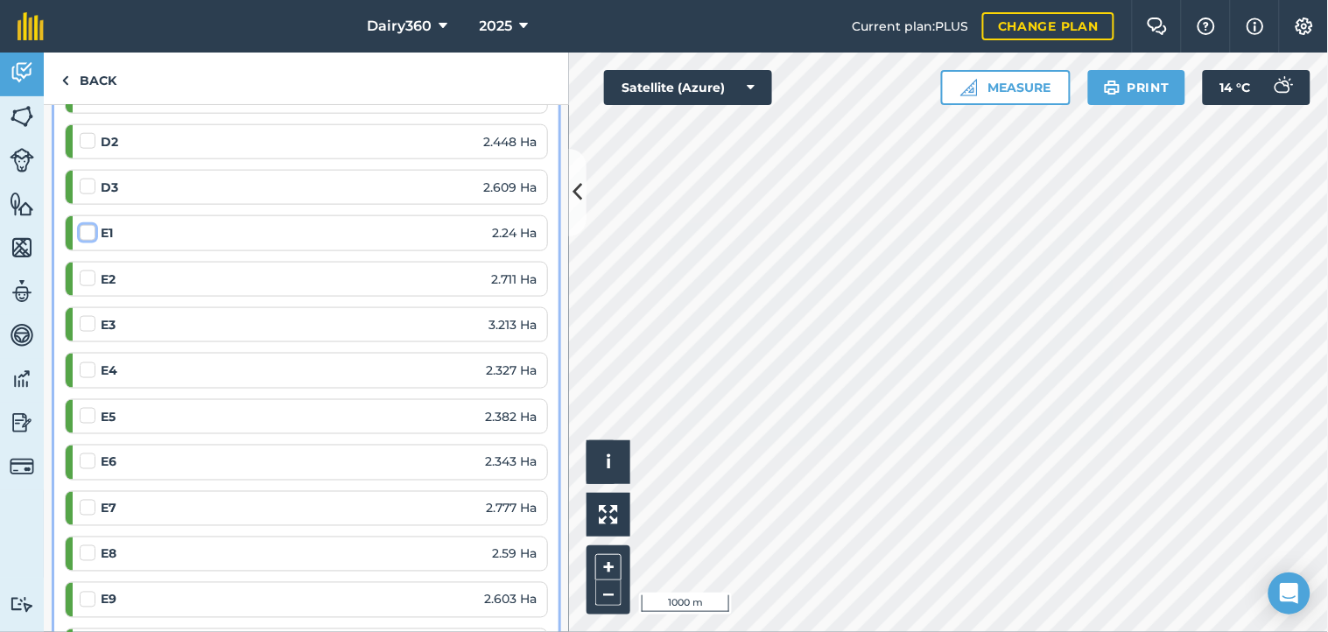
click at [85, 231] on input "checkbox" at bounding box center [85, 229] width 11 height 11
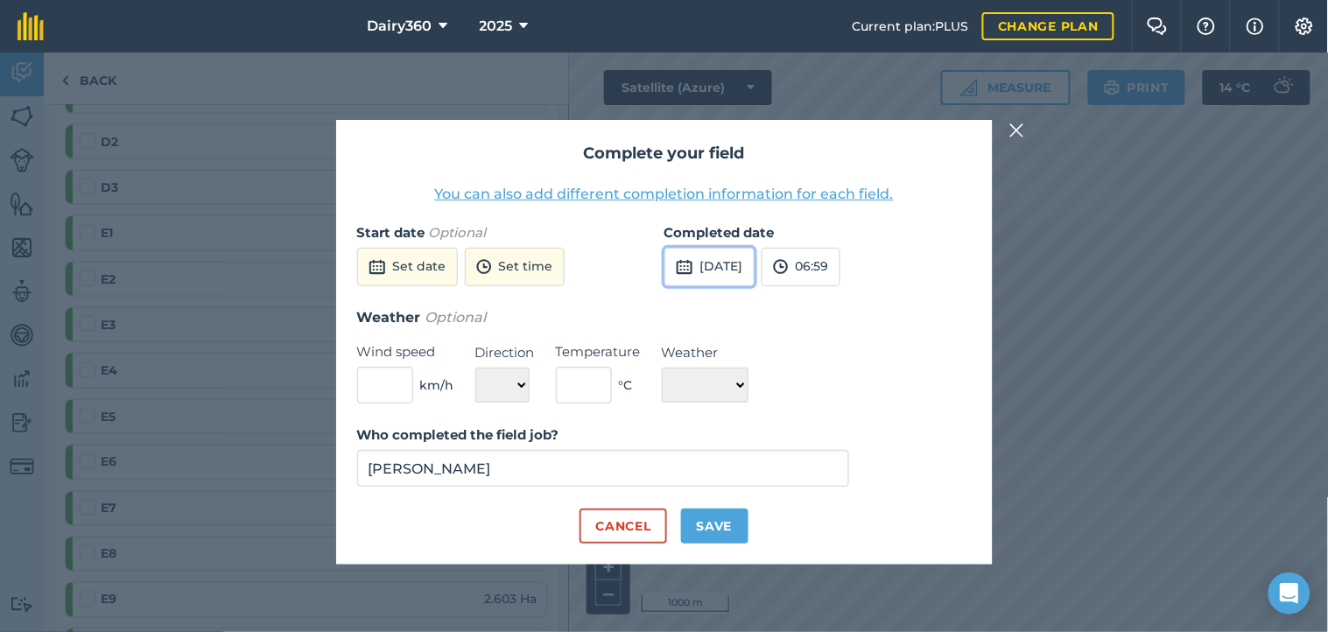
click at [731, 259] on button "[DATE]" at bounding box center [709, 267] width 90 height 39
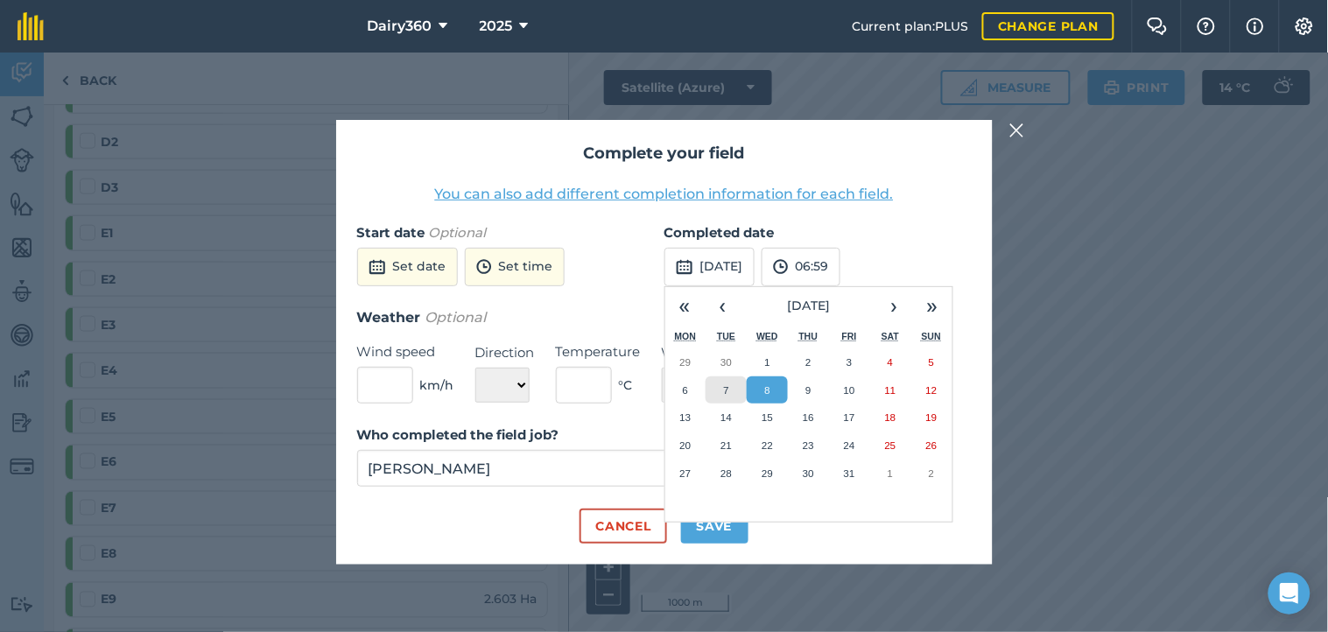
click at [721, 388] on button "7" at bounding box center [725, 390] width 41 height 28
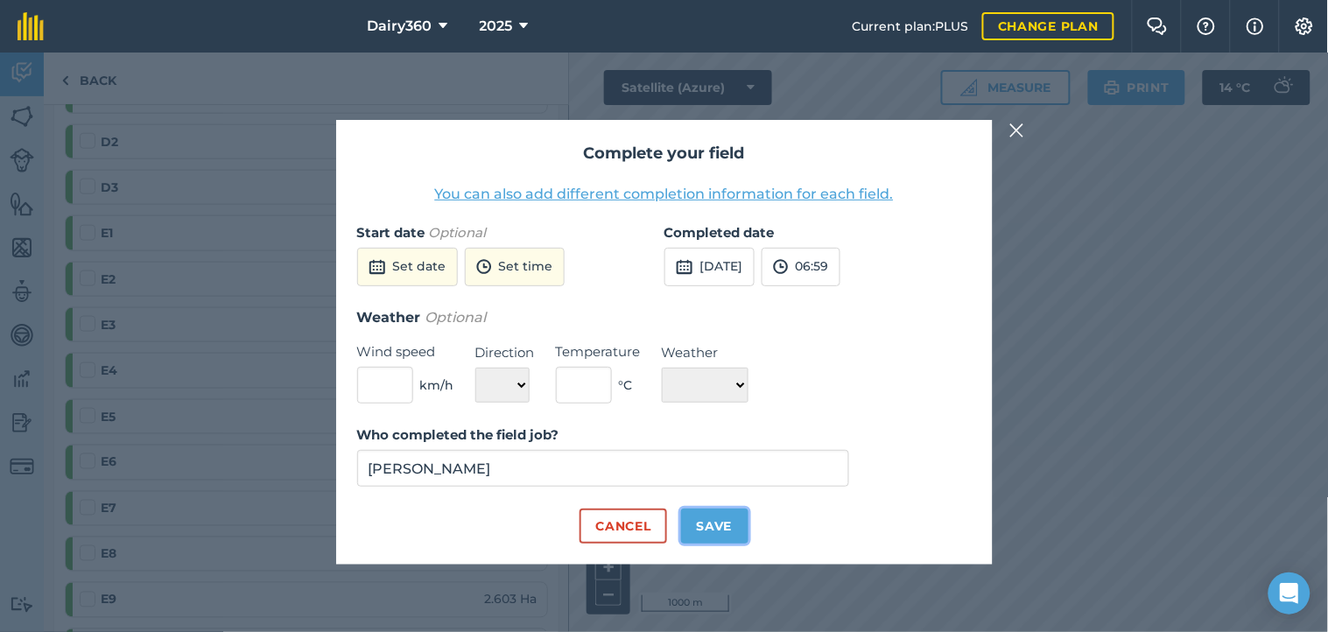
click at [714, 518] on button "Save" at bounding box center [714, 525] width 67 height 35
checkbox input "true"
